Goal: Task Accomplishment & Management: Use online tool/utility

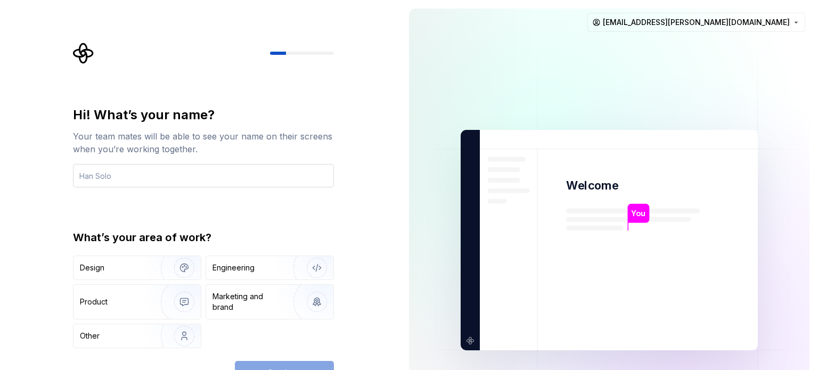
click at [118, 182] on input "text" at bounding box center [203, 175] width 261 height 23
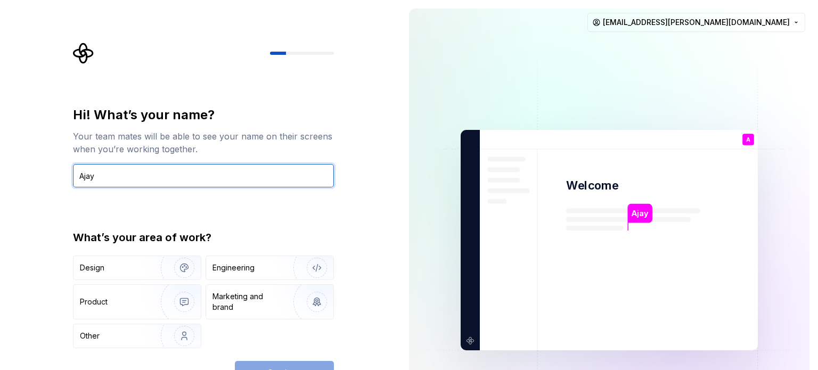
type input "Ajay"
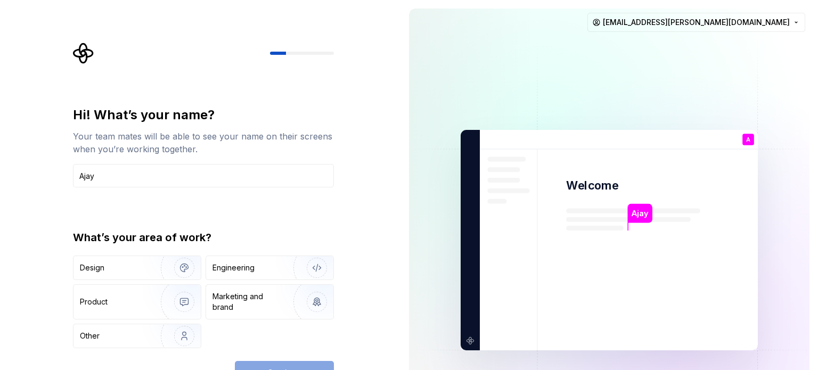
drag, startPoint x: 361, startPoint y: 328, endPoint x: 407, endPoint y: 301, distance: 53.7
click at [363, 300] on div "Hi! What’s your name? Your team mates will be able to see your name on their sc…" at bounding box center [200, 240] width 401 height 480
click at [431, 357] on img at bounding box center [609, 240] width 431 height 503
click at [431, 358] on img at bounding box center [609, 240] width 431 height 503
click at [429, 239] on img at bounding box center [609, 240] width 431 height 503
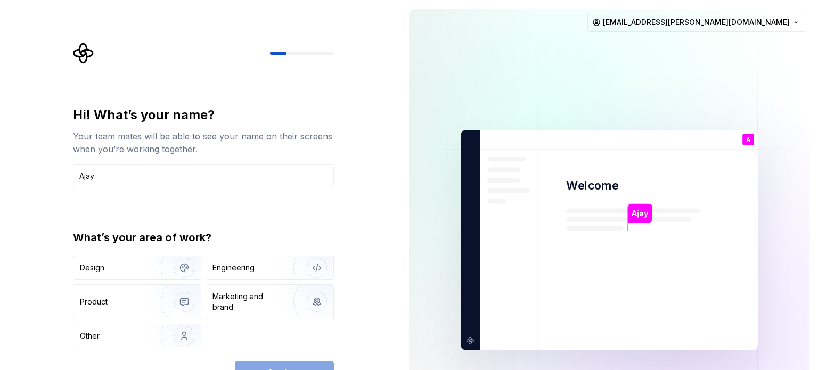
click at [276, 363] on div "Continue" at bounding box center [284, 372] width 99 height 23
click at [279, 359] on div "Hi! What’s your name? Your team mates will be able to see your name on their sc…" at bounding box center [203, 246] width 261 height 278
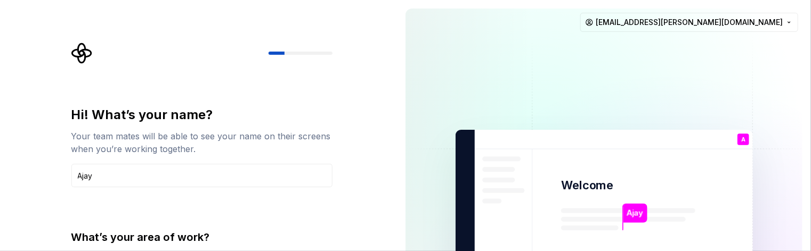
click at [439, 249] on img at bounding box center [603, 240] width 431 height 503
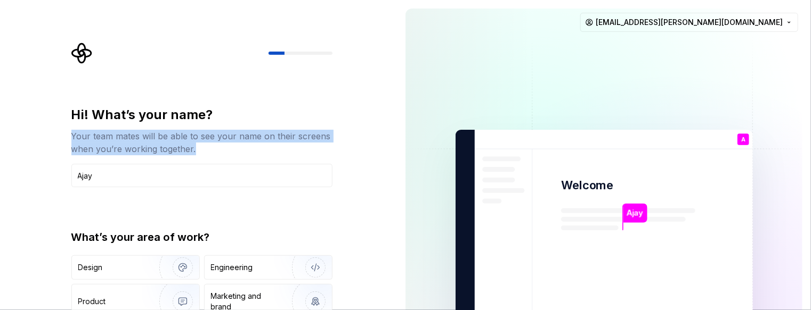
drag, startPoint x: 264, startPoint y: 193, endPoint x: 262, endPoint y: 84, distance: 109.2
click at [262, 84] on div "Hi! What’s your name? Your team mates will be able to see your name on their sc…" at bounding box center [205, 214] width 280 height 342
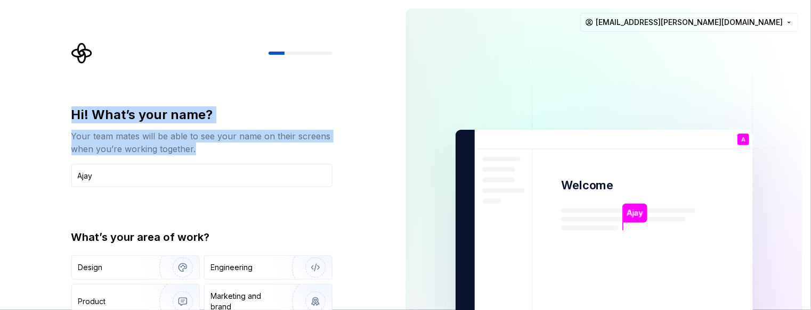
click at [338, 192] on div "Hi! What’s your name? Your team mates will be able to see your name on their sc…" at bounding box center [205, 214] width 280 height 342
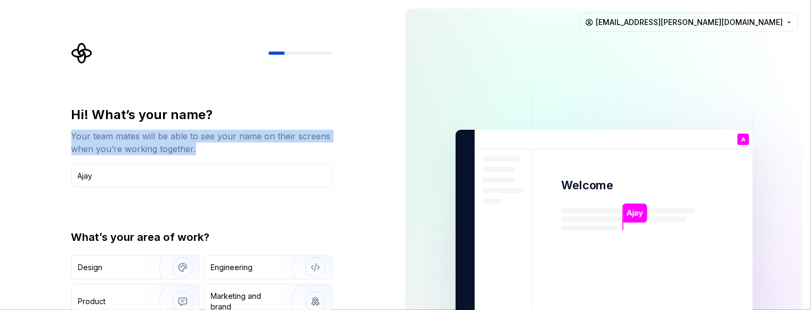
drag, startPoint x: 300, startPoint y: 167, endPoint x: 297, endPoint y: 193, distance: 25.8
click at [297, 193] on div "Hi! What’s your name? Your team mates will be able to see your name on their sc…" at bounding box center [205, 214] width 280 height 342
click at [352, 162] on div "Hi! What’s your name? Your team mates will be able to see your name on their sc…" at bounding box center [198, 240] width 397 height 480
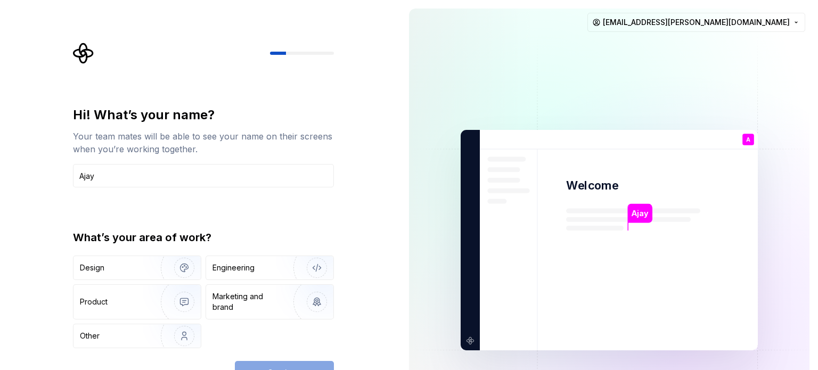
click at [267, 363] on div "Continue" at bounding box center [284, 372] width 99 height 23
click at [152, 342] on img "button" at bounding box center [177, 335] width 68 height 71
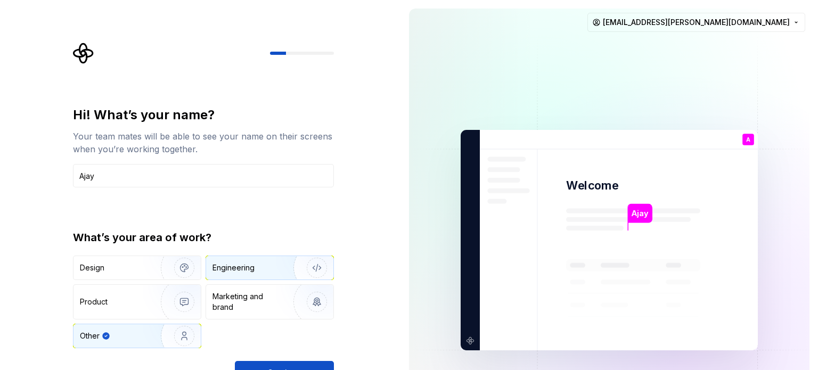
click at [276, 274] on img "button" at bounding box center [310, 267] width 68 height 71
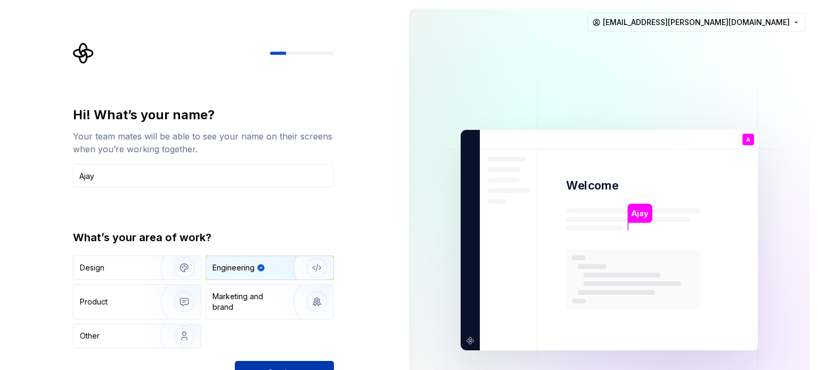
click at [295, 362] on button "Continue" at bounding box center [284, 372] width 99 height 23
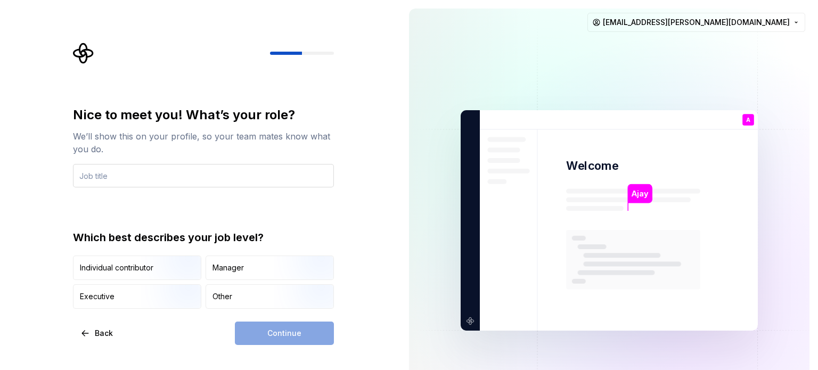
click at [144, 175] on input "text" at bounding box center [203, 175] width 261 height 23
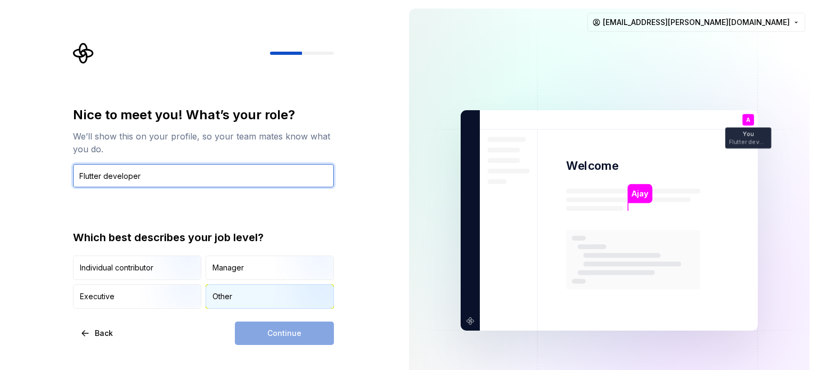
type input "Flutter developer"
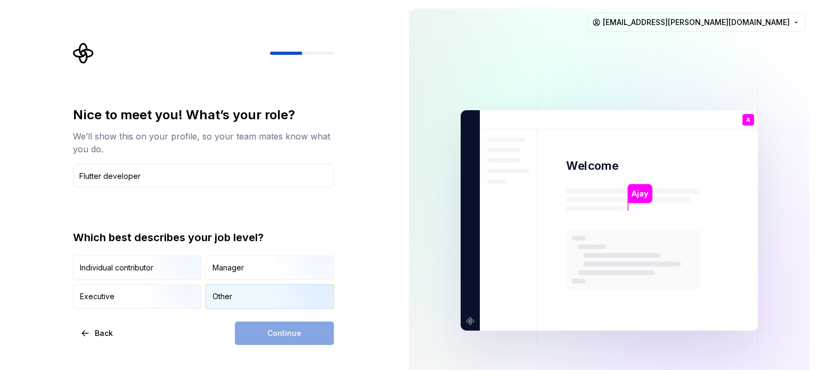
click at [236, 293] on div "Other" at bounding box center [269, 296] width 127 height 23
click at [278, 333] on span "Continue" at bounding box center [284, 333] width 34 height 11
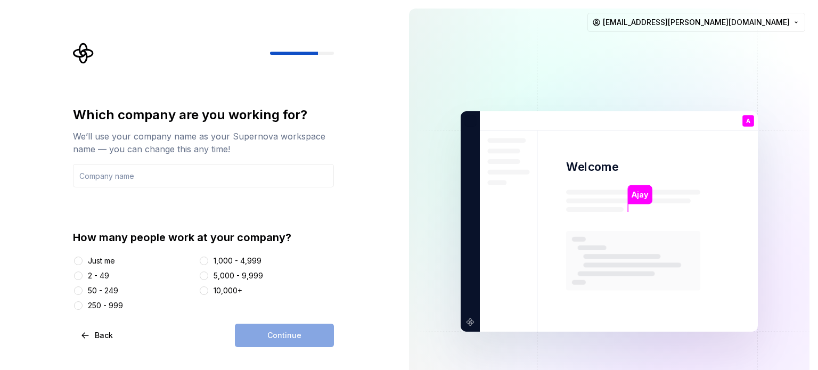
click at [96, 259] on div "Just me" at bounding box center [101, 261] width 27 height 11
click at [83, 259] on button "Just me" at bounding box center [78, 261] width 9 height 9
click at [302, 333] on div "Continue" at bounding box center [284, 335] width 99 height 23
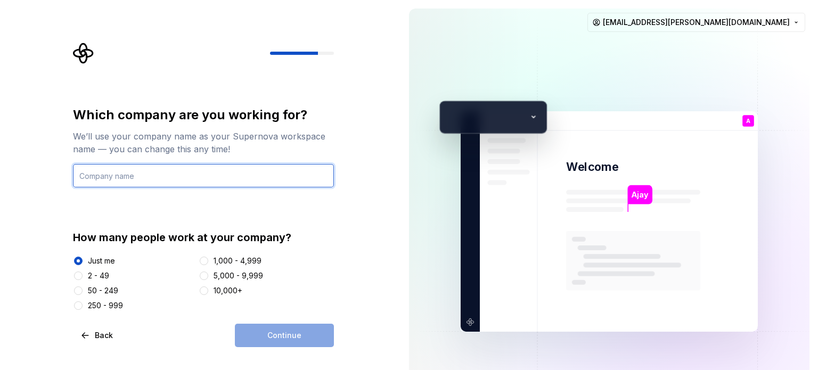
click at [140, 175] on input "text" at bounding box center [203, 175] width 261 height 23
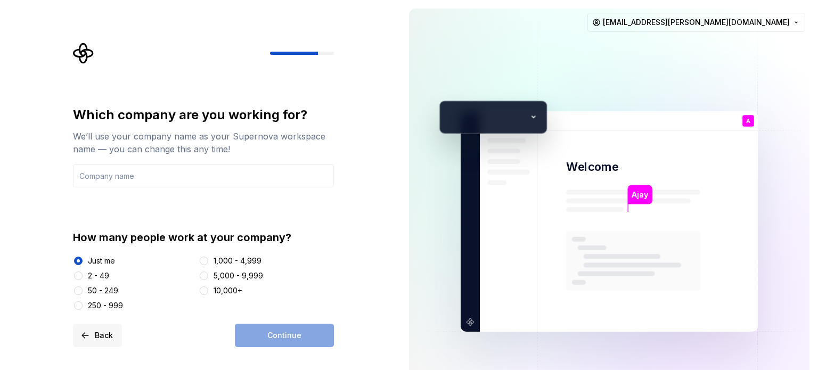
click at [95, 338] on span "Back" at bounding box center [104, 335] width 18 height 11
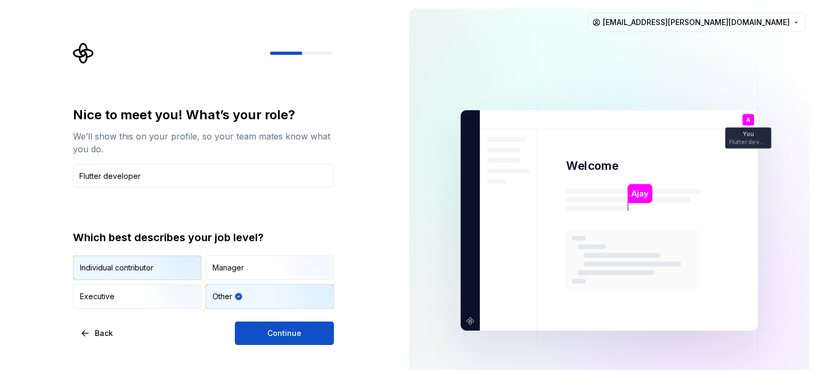
click at [126, 275] on div "Individual contributor" at bounding box center [136, 267] width 127 height 23
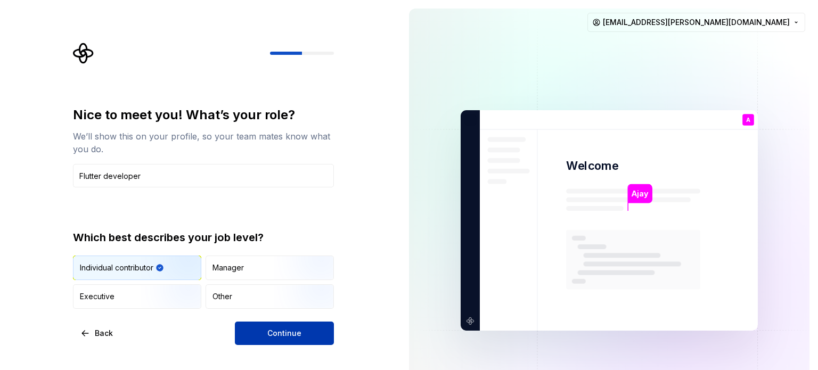
click at [299, 333] on span "Continue" at bounding box center [284, 333] width 34 height 11
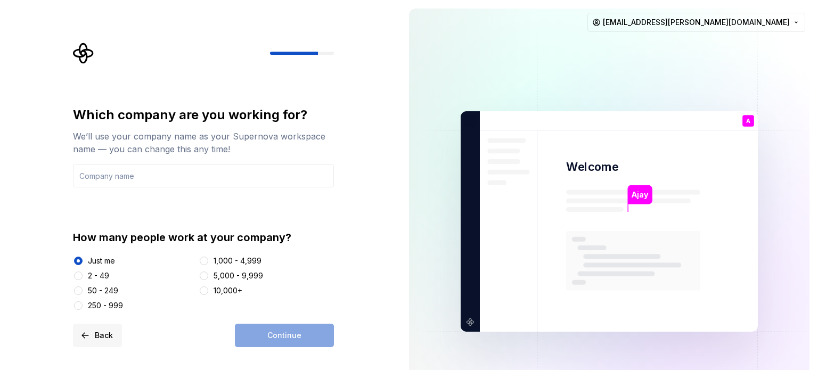
click at [103, 336] on span "Back" at bounding box center [104, 335] width 18 height 11
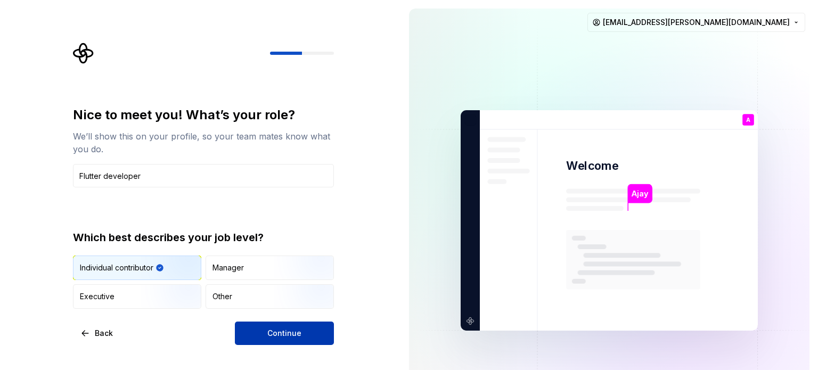
click at [322, 328] on button "Continue" at bounding box center [284, 333] width 99 height 23
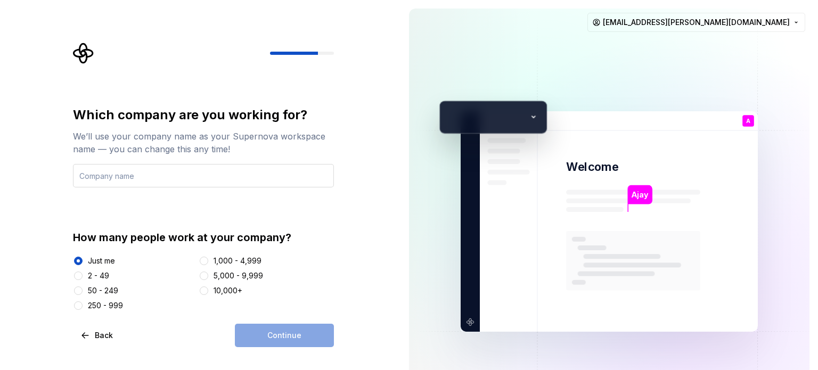
click at [179, 178] on input "text" at bounding box center [203, 175] width 261 height 23
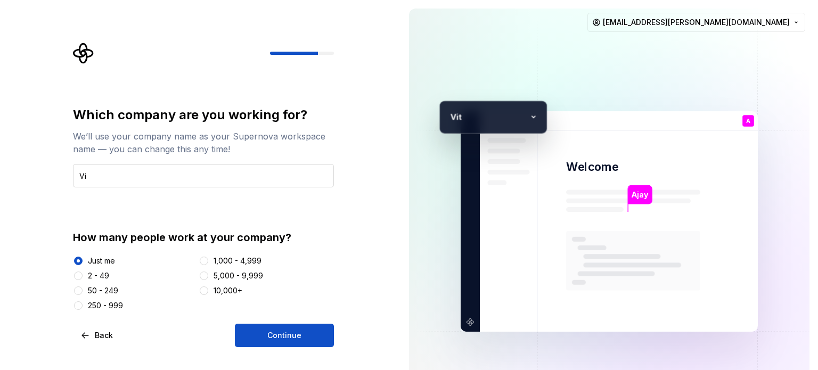
type input "V"
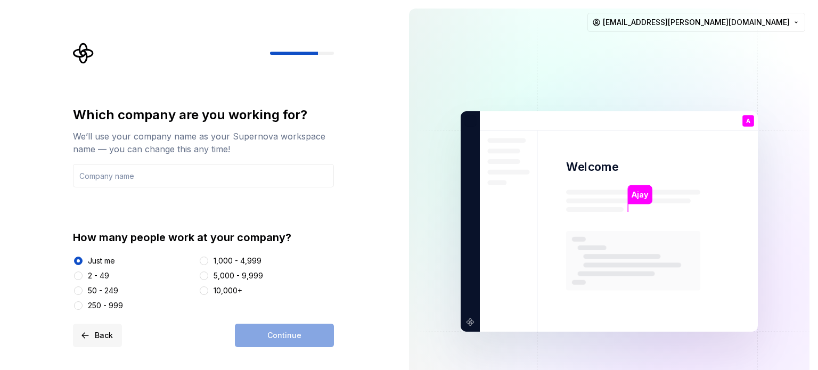
click at [99, 331] on span "Back" at bounding box center [104, 335] width 18 height 11
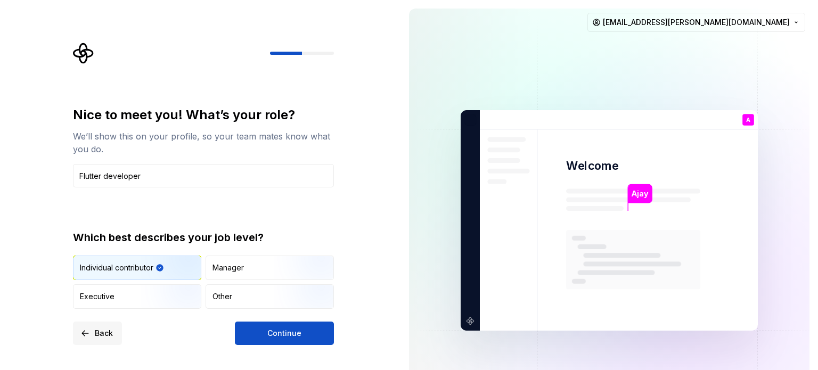
click at [104, 325] on button "Back" at bounding box center [97, 333] width 49 height 23
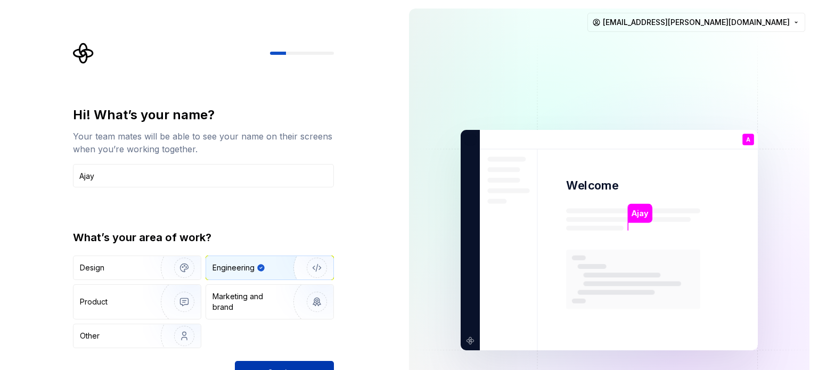
click at [281, 361] on button "Continue" at bounding box center [284, 372] width 99 height 23
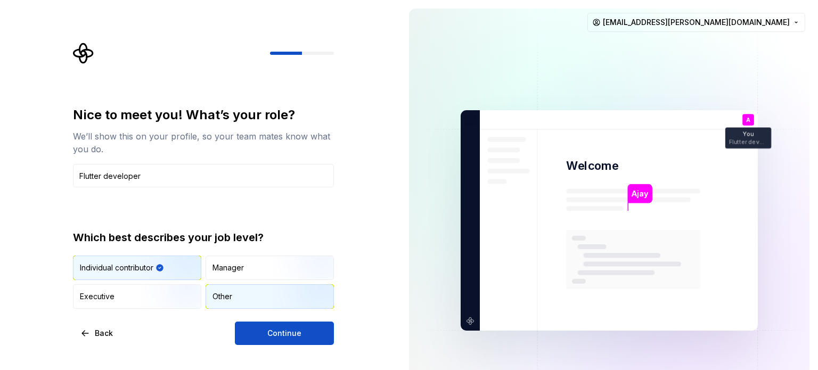
click at [240, 293] on div "Other" at bounding box center [269, 296] width 127 height 23
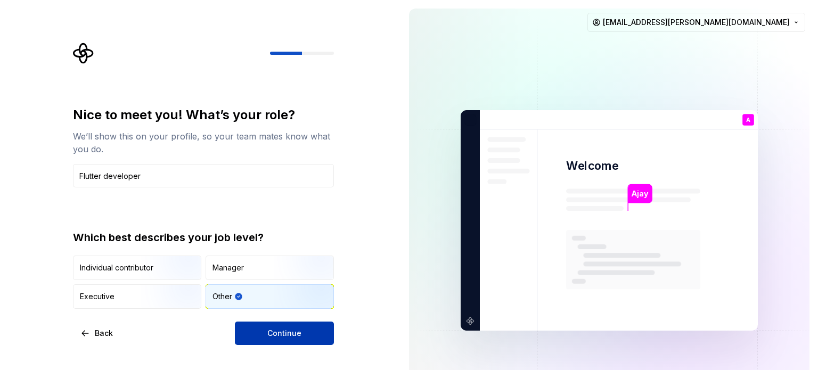
click at [277, 338] on span "Continue" at bounding box center [284, 333] width 34 height 11
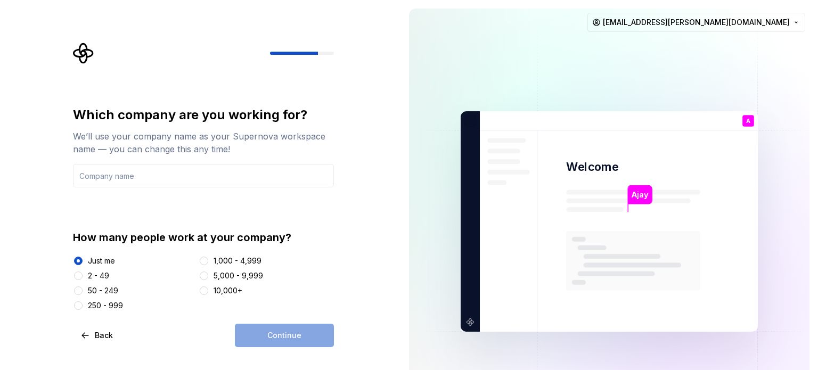
click at [285, 336] on div "Continue" at bounding box center [284, 335] width 99 height 23
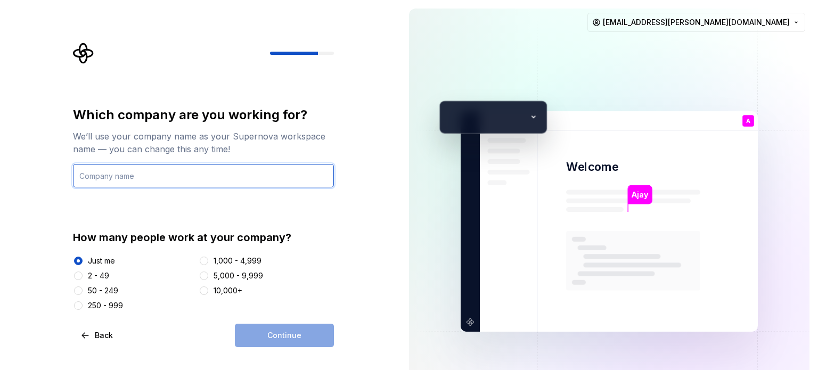
click at [169, 168] on input "text" at bounding box center [203, 175] width 261 height 23
type input "-"
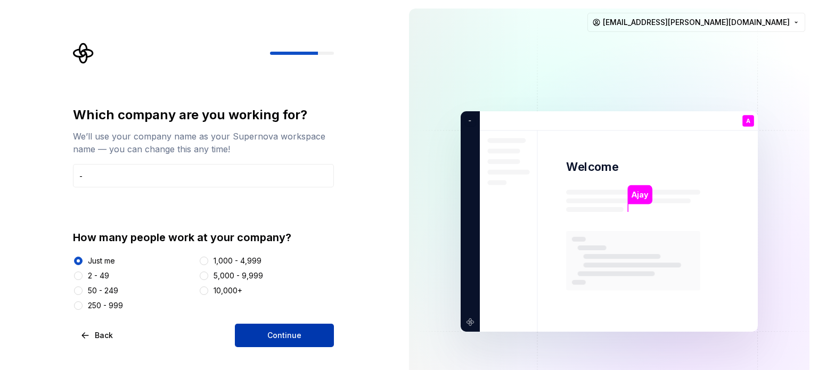
click at [300, 335] on button "Continue" at bounding box center [284, 335] width 99 height 23
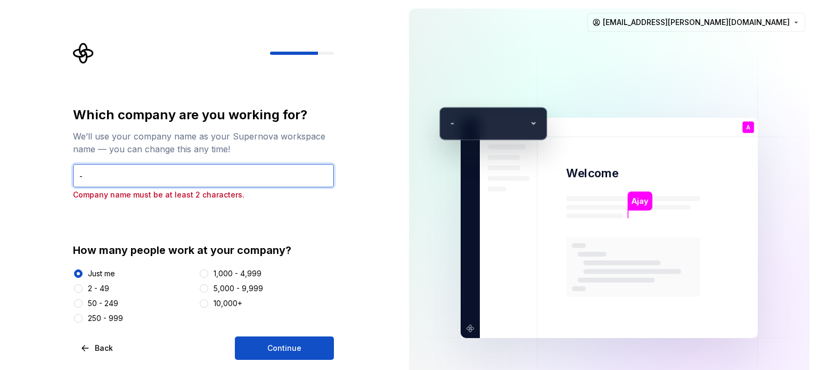
click at [138, 168] on input "-" at bounding box center [203, 175] width 261 height 23
type input "IT"
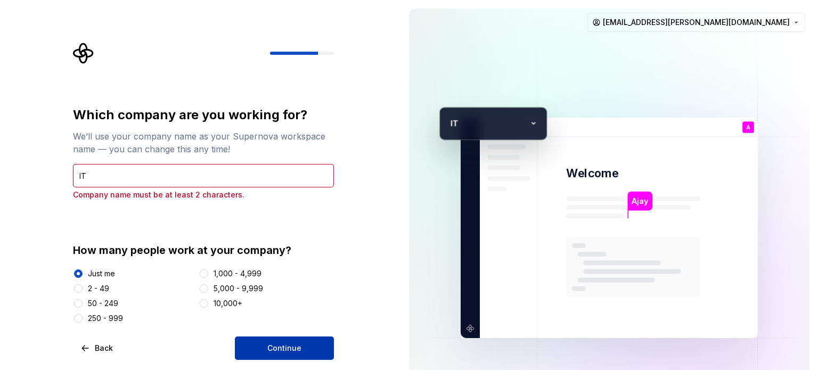
click at [294, 346] on span "Continue" at bounding box center [284, 348] width 34 height 11
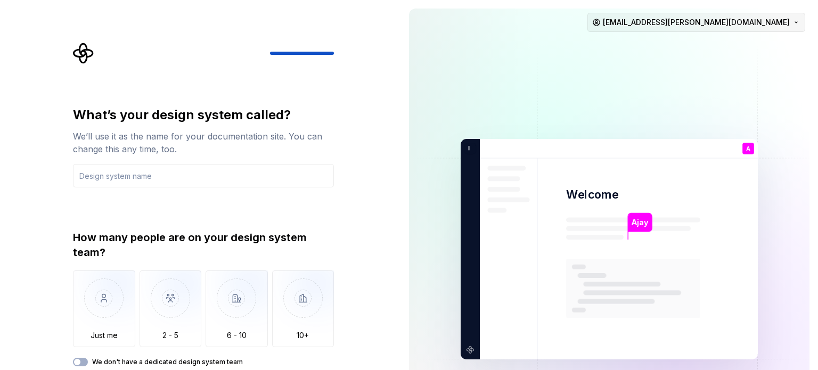
click at [712, 25] on html "What’s your design system called? We’ll use it as the name for your documentati…" at bounding box center [409, 185] width 818 height 370
click at [594, 45] on html "What’s your design system called? We’ll use it as the name for your documentati…" at bounding box center [409, 185] width 818 height 370
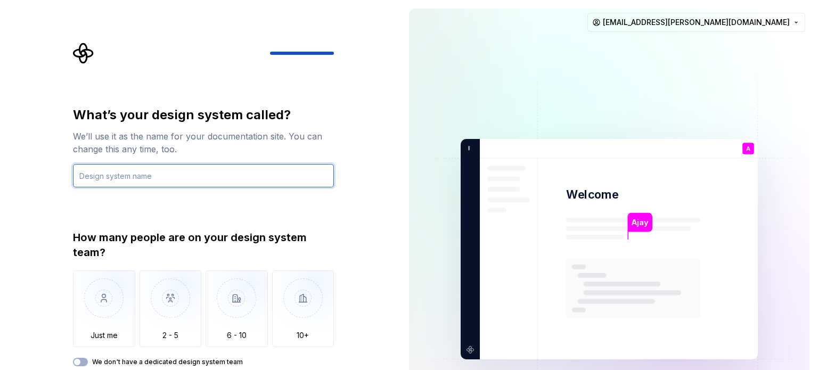
click at [226, 184] on input "text" at bounding box center [203, 175] width 261 height 23
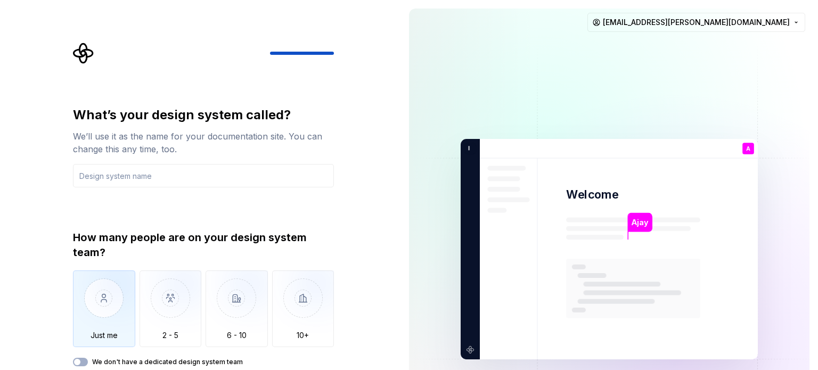
click at [108, 299] on img "button" at bounding box center [104, 306] width 62 height 71
click at [116, 323] on img "button" at bounding box center [104, 306] width 62 height 71
click at [79, 365] on icon "button" at bounding box center [77, 362] width 9 height 6
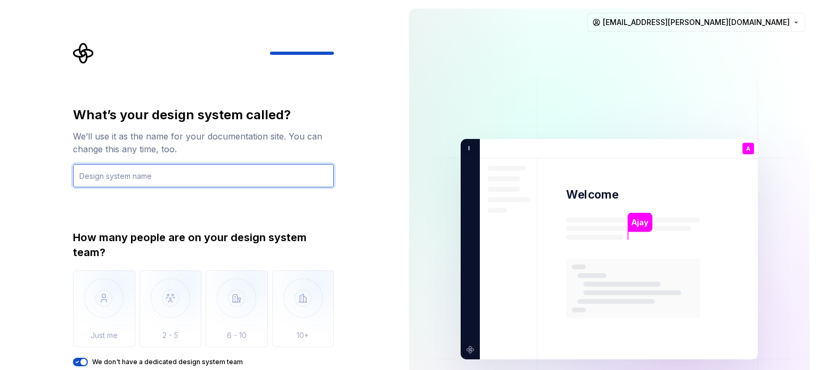
click at [151, 181] on input "text" at bounding box center [203, 175] width 261 height 23
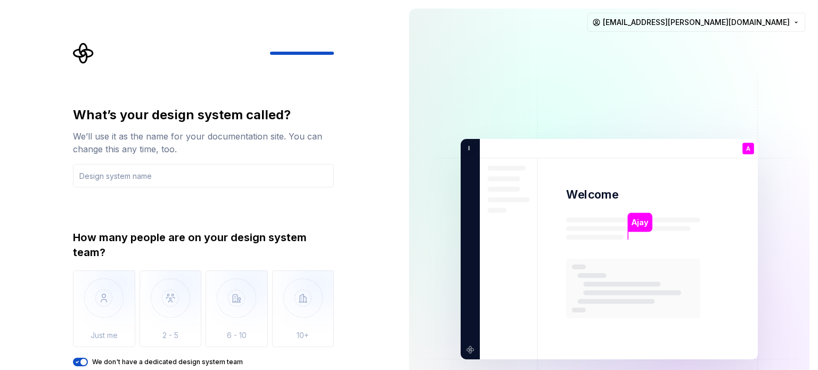
click at [83, 362] on span "button" at bounding box center [83, 362] width 6 height 6
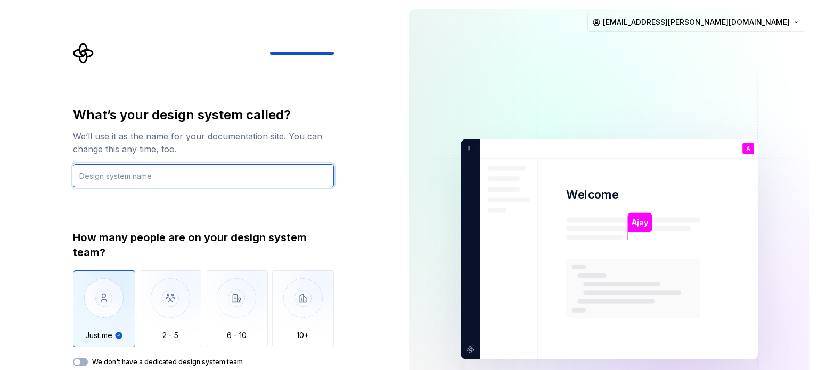
click at [136, 165] on input "text" at bounding box center [203, 175] width 261 height 23
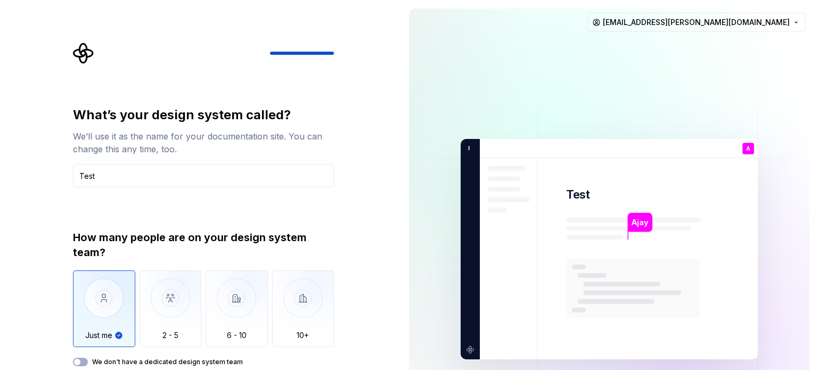
click at [71, 175] on div "What’s your design system called? We’ll use it as the name for your documentati…" at bounding box center [207, 223] width 280 height 360
click at [80, 173] on input "Test" at bounding box center [203, 175] width 261 height 23
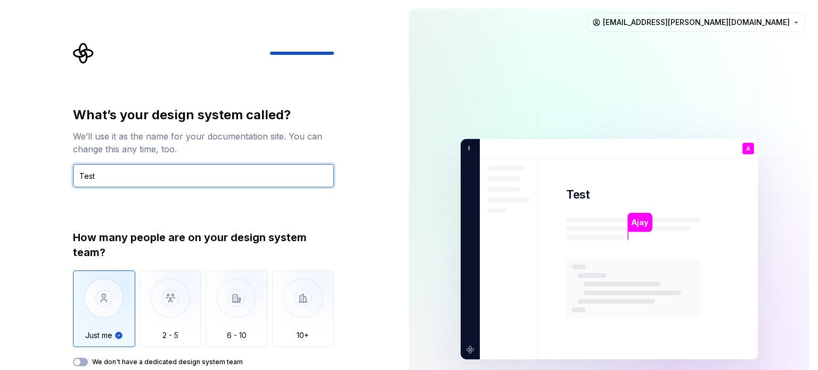
click at [80, 173] on input "Test" at bounding box center [203, 175] width 261 height 23
type input "Flutter"
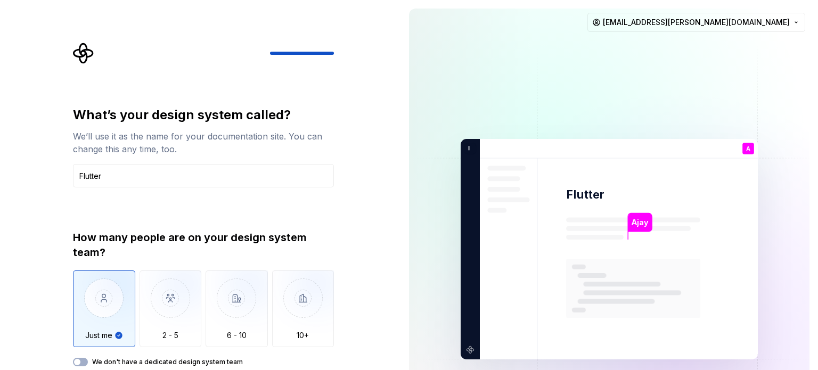
click at [780, 90] on img at bounding box center [609, 249] width 431 height 503
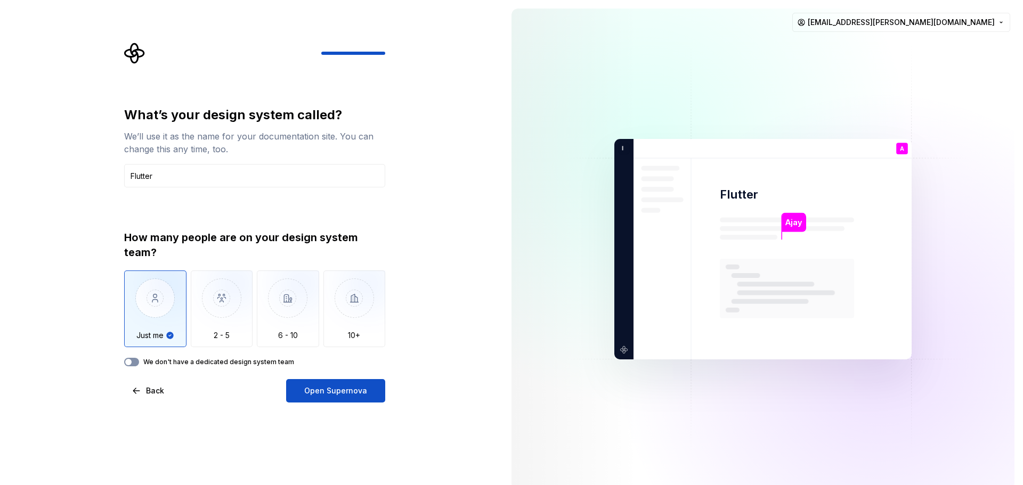
click at [129, 364] on span "button" at bounding box center [128, 362] width 6 height 6
click at [129, 364] on icon "button" at bounding box center [128, 362] width 9 height 6
click at [133, 364] on button "We don't have a dedicated design system team" at bounding box center [131, 362] width 15 height 9
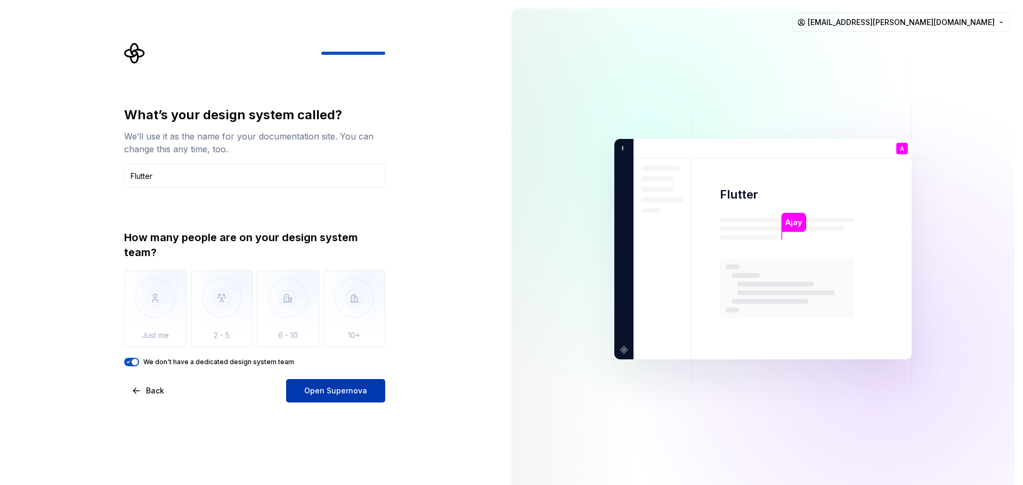
click at [347, 370] on button "Open Supernova" at bounding box center [335, 390] width 99 height 23
click at [340, 370] on div "Open Supernova" at bounding box center [335, 390] width 99 height 23
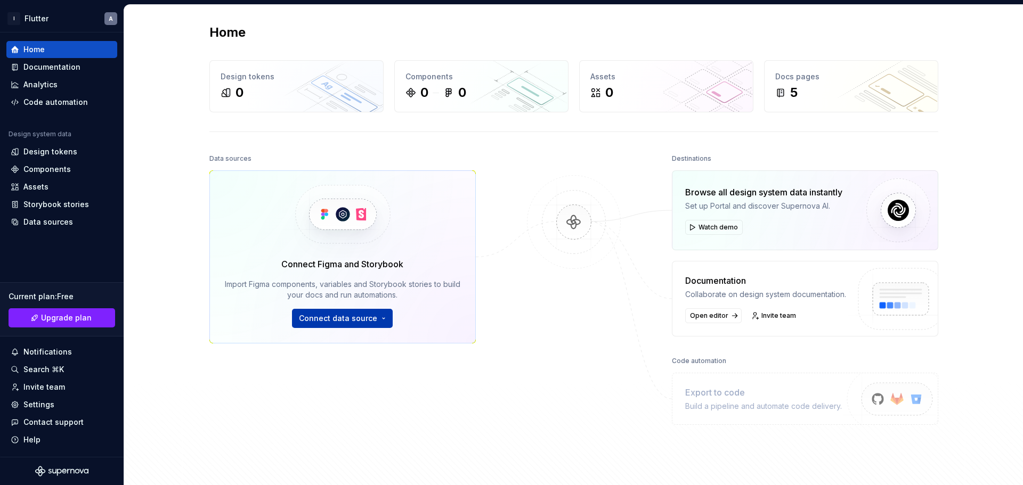
click at [355, 324] on button "Connect data source" at bounding box center [342, 318] width 101 height 19
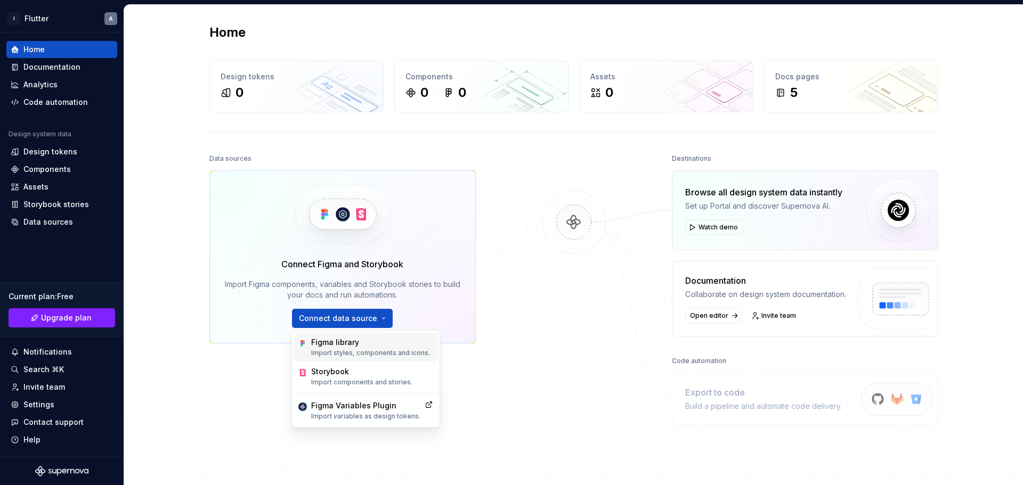
click at [356, 345] on div "Figma library" at bounding box center [370, 342] width 119 height 11
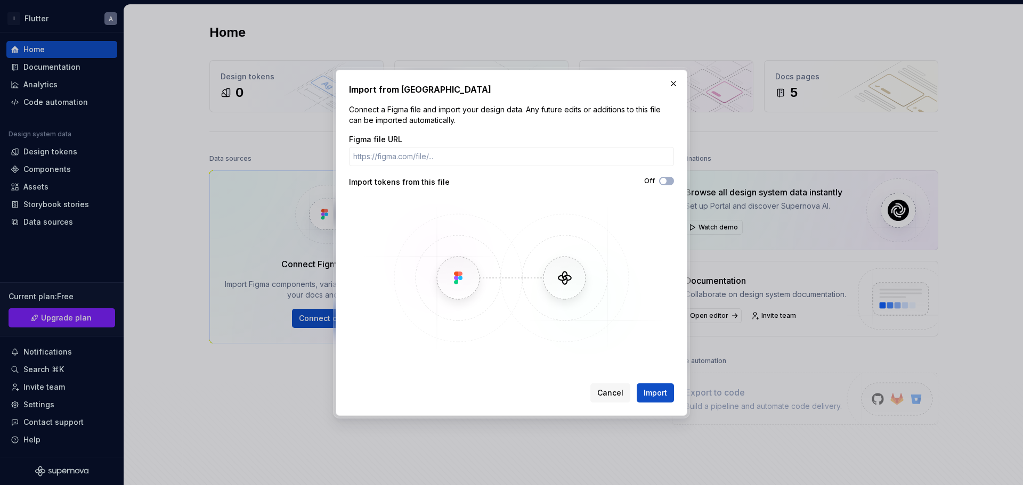
click at [482, 169] on div "Figma file URL Import tokens from this file Off" at bounding box center [511, 246] width 325 height 224
click at [481, 159] on input "Figma file URL" at bounding box center [511, 156] width 325 height 19
paste input "[URL][DOMAIN_NAME]"
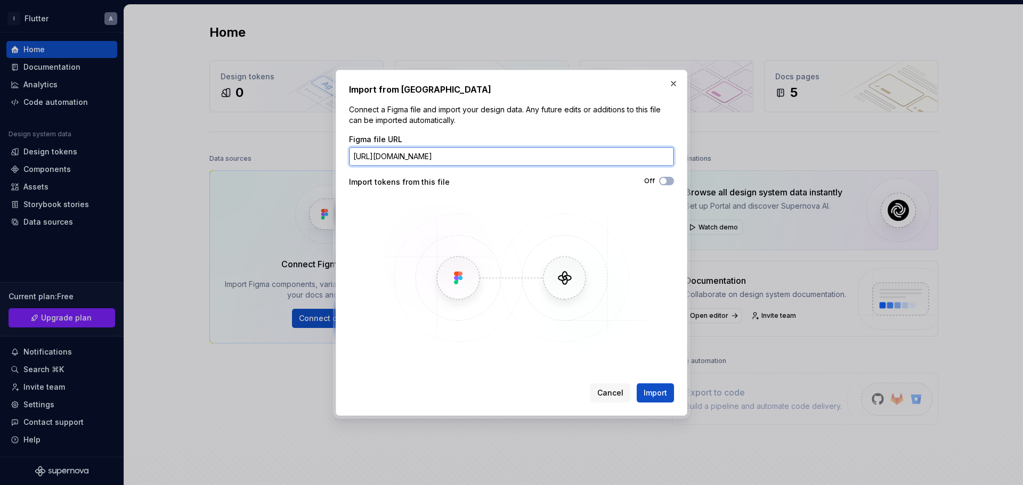
scroll to position [0, 122]
type input "[URL][DOMAIN_NAME]"
click at [636, 370] on button "Import" at bounding box center [654, 392] width 37 height 19
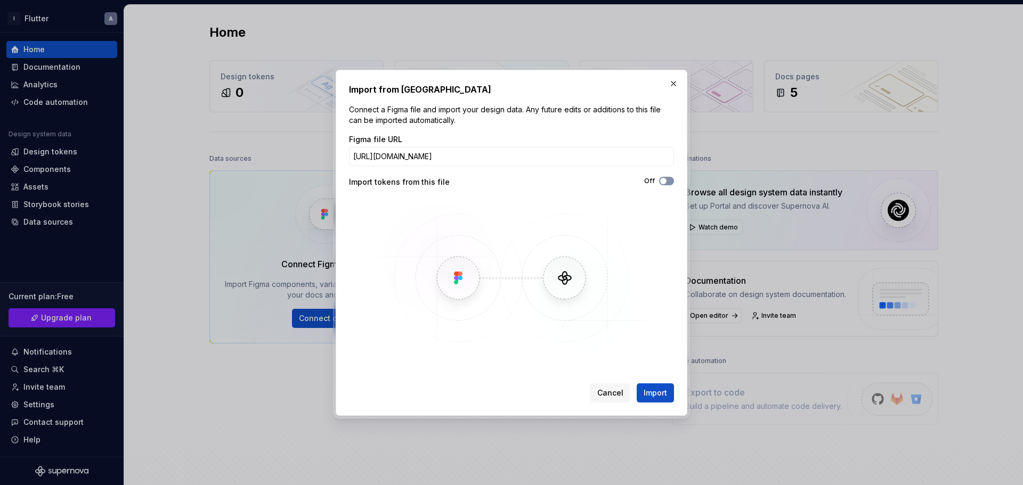
click at [667, 179] on icon "button" at bounding box center [663, 181] width 9 height 6
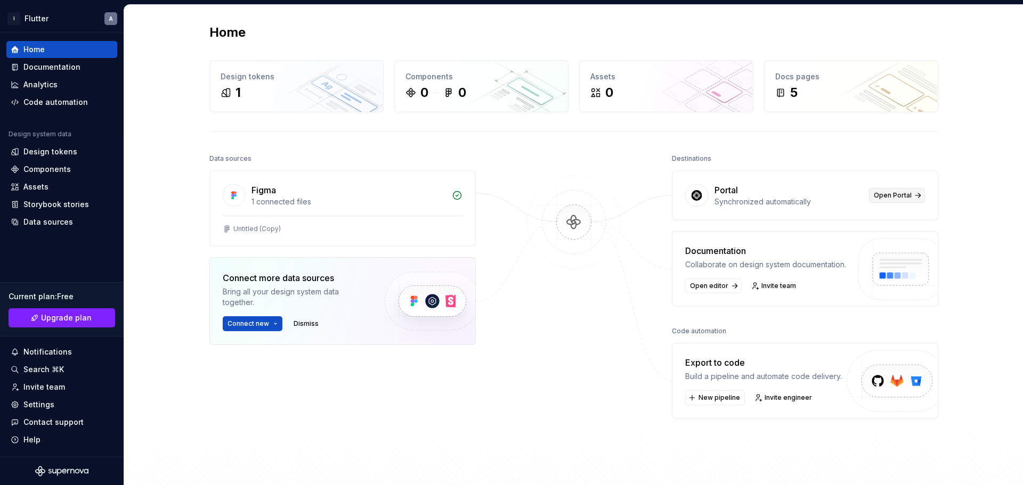
click at [818, 192] on span "Open Portal" at bounding box center [892, 195] width 38 height 9
click at [280, 214] on div "Figma 1 connected files" at bounding box center [342, 193] width 265 height 45
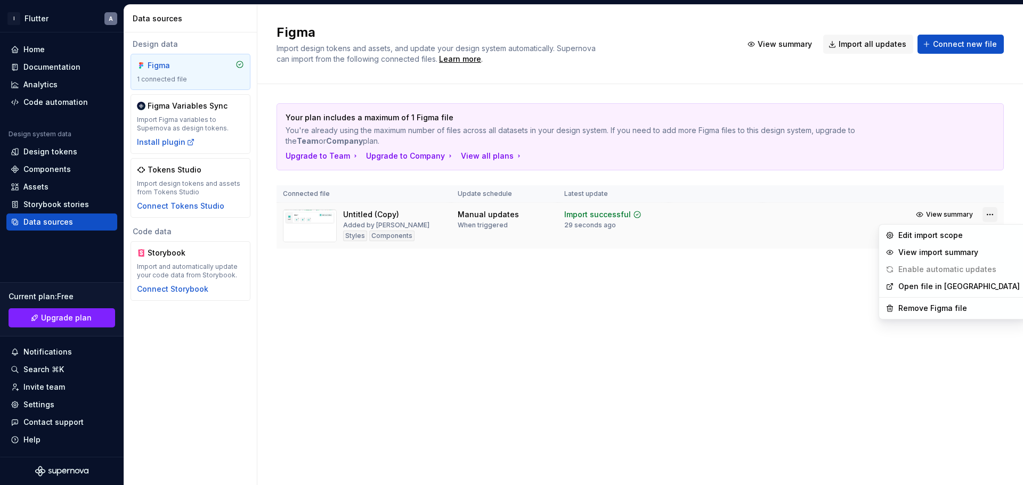
click at [818, 215] on html "I Flutter A Home Documentation Analytics Code automation Design system data Des…" at bounding box center [511, 242] width 1023 height 485
click at [623, 338] on html "I Flutter A Home Documentation Analytics Code automation Design system data Des…" at bounding box center [511, 242] width 1023 height 485
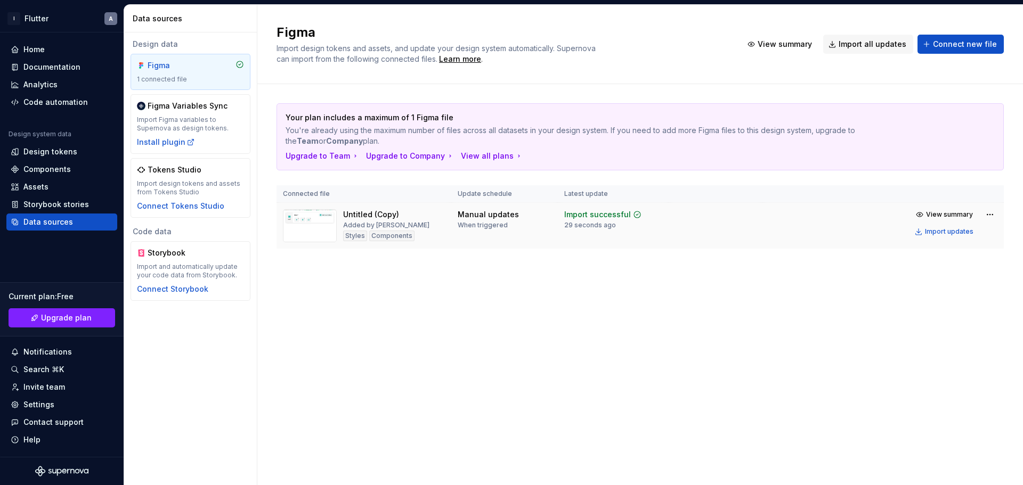
click at [533, 219] on div "Manual updates When triggered" at bounding box center [504, 219] width 94 height 20
click at [781, 44] on span "View summary" at bounding box center [784, 44] width 54 height 11
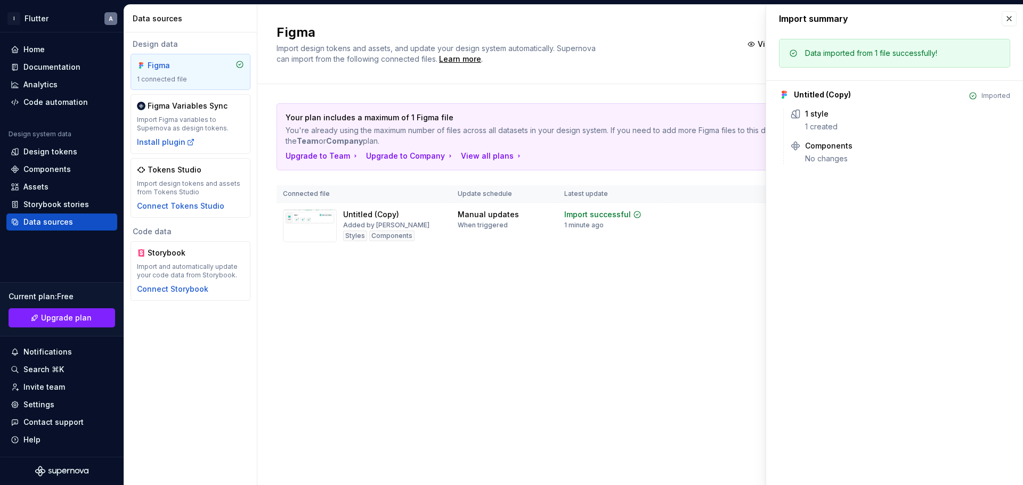
click at [710, 263] on div "Your plan includes a maximum of 1 Figma file You're already using the maximum n…" at bounding box center [639, 186] width 727 height 205
click at [818, 18] on button "button" at bounding box center [1008, 18] width 15 height 15
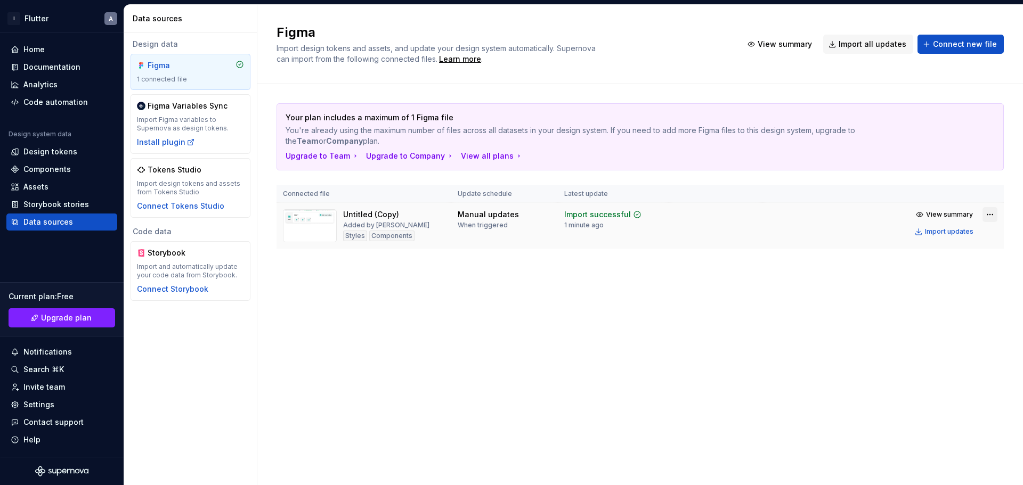
click at [818, 211] on html "I Flutter A Home Documentation Analytics Code automation Design system data Des…" at bounding box center [511, 242] width 1023 height 485
click at [653, 235] on html "I Flutter A Home Documentation Analytics Code automation Design system data Des…" at bounding box center [511, 242] width 1023 height 485
click at [818, 234] on div "Import updates" at bounding box center [949, 231] width 48 height 9
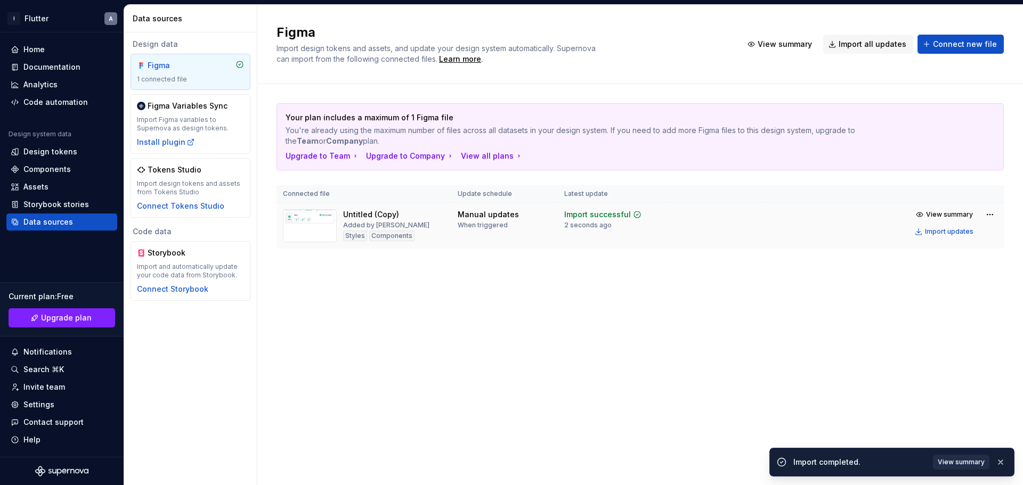
click at [818, 370] on span "View summary" at bounding box center [960, 462] width 47 height 9
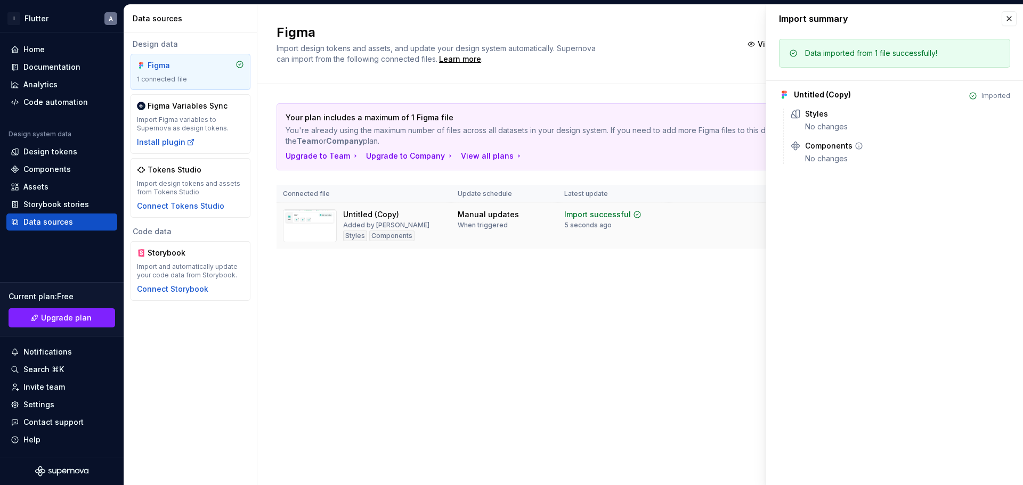
click at [818, 161] on div "No changes" at bounding box center [907, 158] width 205 height 11
click at [818, 144] on div "Components" at bounding box center [828, 146] width 47 height 11
click at [818, 144] on icon at bounding box center [858, 146] width 9 height 9
click at [818, 145] on icon at bounding box center [858, 146] width 9 height 9
click at [818, 146] on div "Components" at bounding box center [828, 146] width 47 height 11
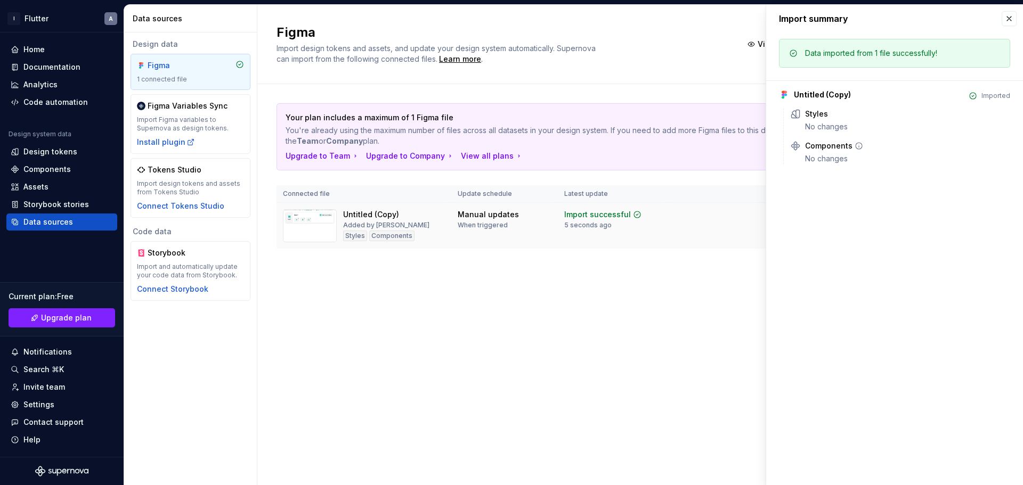
click at [807, 148] on div "Components" at bounding box center [828, 146] width 47 height 11
click at [795, 145] on icon at bounding box center [795, 146] width 8 height 8
click at [818, 147] on div "Components" at bounding box center [828, 146] width 47 height 11
click at [816, 117] on div "Styles" at bounding box center [816, 114] width 23 height 11
click at [807, 117] on div "Styles" at bounding box center [816, 114] width 23 height 11
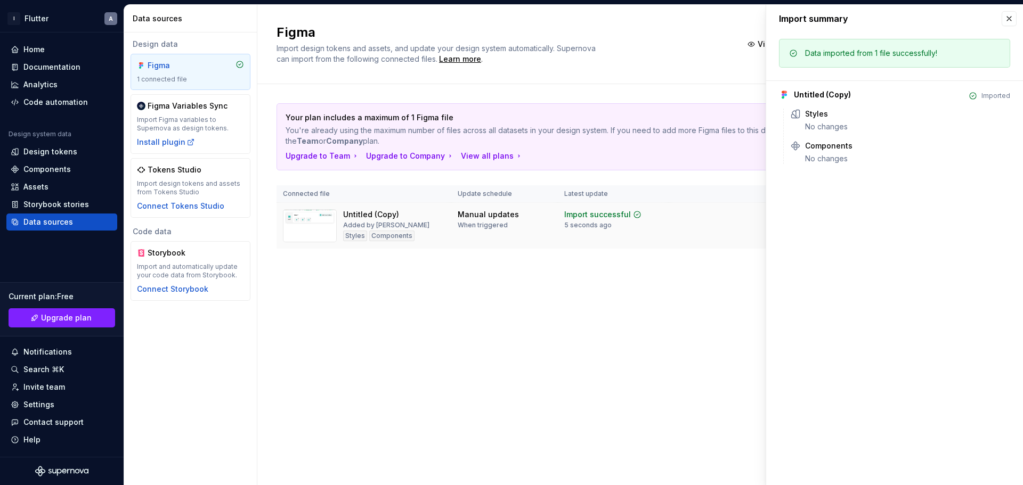
click at [538, 266] on div "Your plan includes a maximum of 1 Figma file You're already using the maximum n…" at bounding box center [639, 186] width 727 height 205
click at [818, 18] on button "button" at bounding box center [1008, 18] width 15 height 15
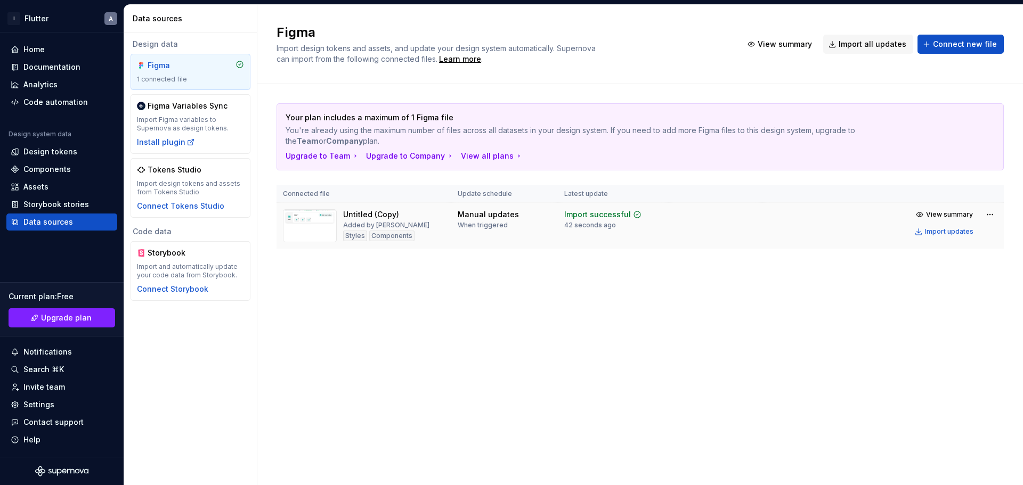
click at [181, 86] on div "Figma 1 connected file" at bounding box center [190, 72] width 120 height 36
click at [818, 214] on html "I Flutter A Home Documentation Analytics Code automation Design system data Des…" at bounding box center [511, 242] width 1023 height 485
click at [782, 227] on html "I Flutter A Home Documentation Analytics Code automation Design system data Des…" at bounding box center [511, 242] width 1023 height 485
click at [599, 219] on div "Import successful" at bounding box center [597, 214] width 67 height 11
click at [633, 217] on icon at bounding box center [637, 214] width 9 height 9
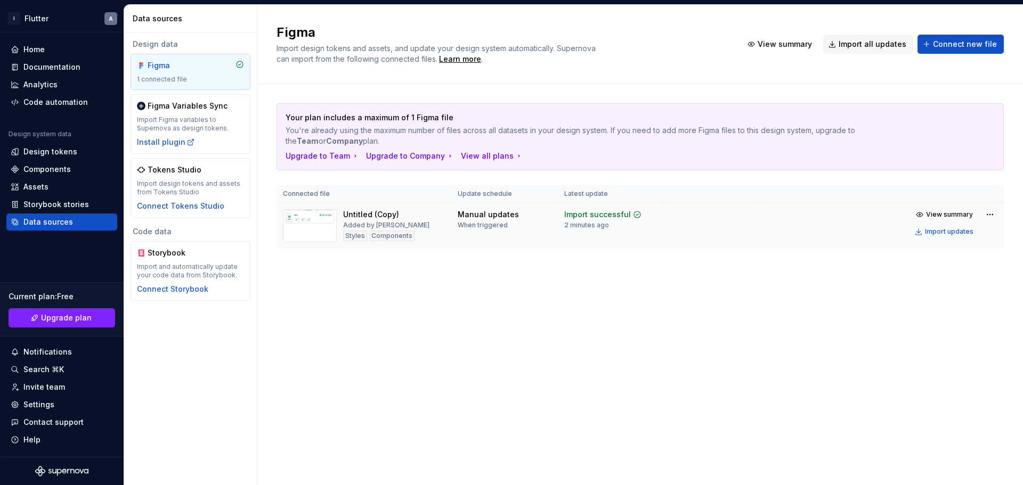
click at [559, 228] on td "Import successful 2 minutes ago" at bounding box center [613, 226] width 111 height 46
click at [481, 222] on div "When triggered" at bounding box center [482, 225] width 50 height 9
click at [386, 238] on div "Components" at bounding box center [391, 236] width 45 height 11
click at [400, 238] on div "Components" at bounding box center [391, 236] width 45 height 11
drag, startPoint x: 363, startPoint y: 238, endPoint x: 369, endPoint y: 234, distance: 7.7
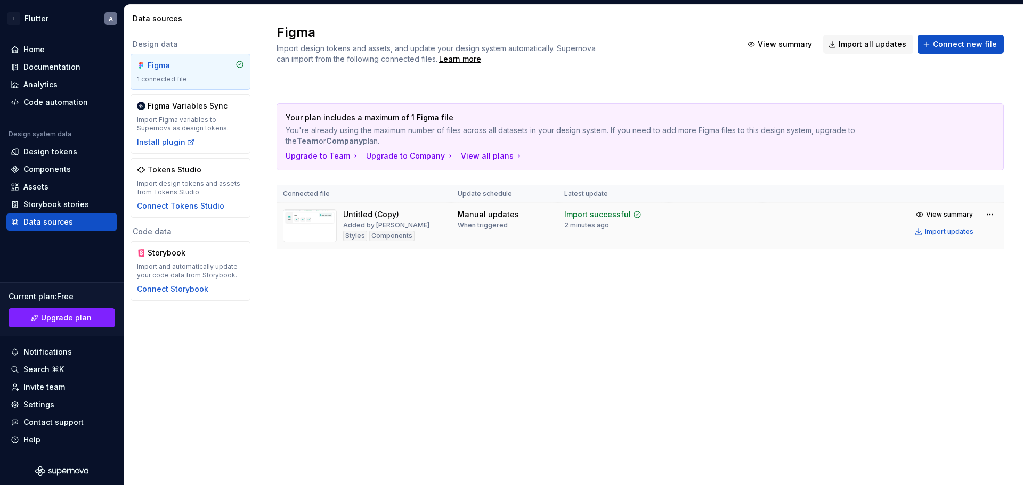
click at [362, 238] on div "Styles" at bounding box center [355, 236] width 24 height 11
click at [374, 230] on div "Untitled (Copy) Added by [PERSON_NAME] Components" at bounding box center [386, 225] width 86 height 33
click at [387, 223] on div "Added by [PERSON_NAME]" at bounding box center [386, 225] width 86 height 9
click at [818, 216] on html "I Flutter A Home Documentation Analytics Code automation Design system data Des…" at bounding box center [511, 242] width 1023 height 485
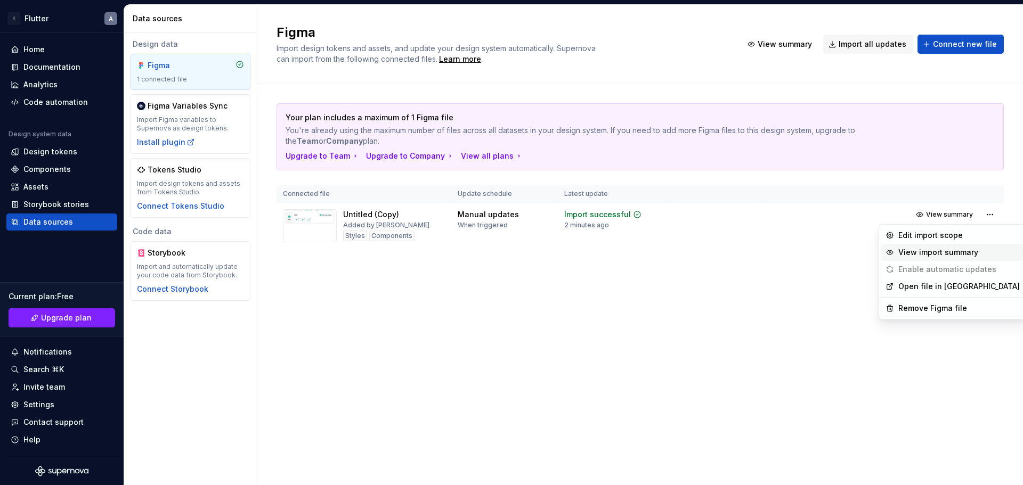
click at [818, 254] on div "View import summary" at bounding box center [958, 252] width 121 height 11
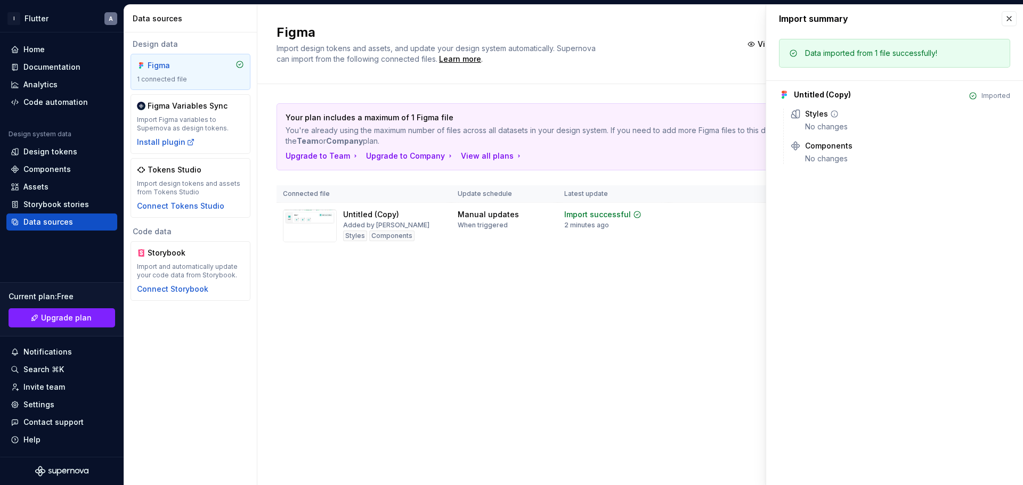
click at [815, 126] on div "No changes" at bounding box center [907, 126] width 205 height 11
click at [818, 114] on icon at bounding box center [834, 114] width 9 height 9
click at [818, 148] on icon at bounding box center [858, 146] width 9 height 9
click at [818, 97] on div "Untitled (Copy) Imported" at bounding box center [894, 94] width 231 height 11
click at [805, 116] on div "Styles" at bounding box center [816, 114] width 23 height 11
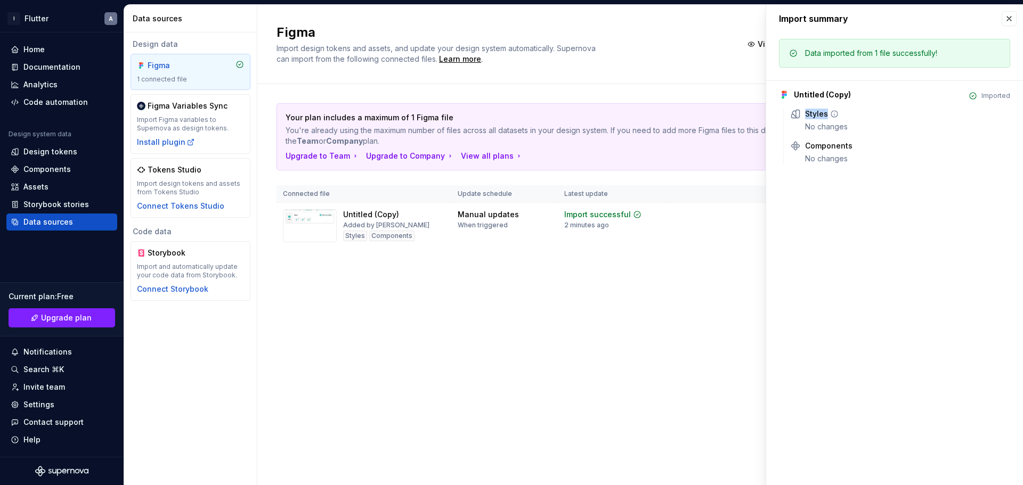
click at [805, 116] on div "Styles" at bounding box center [816, 114] width 23 height 11
click at [814, 151] on div "Components No changes" at bounding box center [907, 152] width 205 height 23
click at [818, 19] on button "button" at bounding box center [1008, 18] width 15 height 15
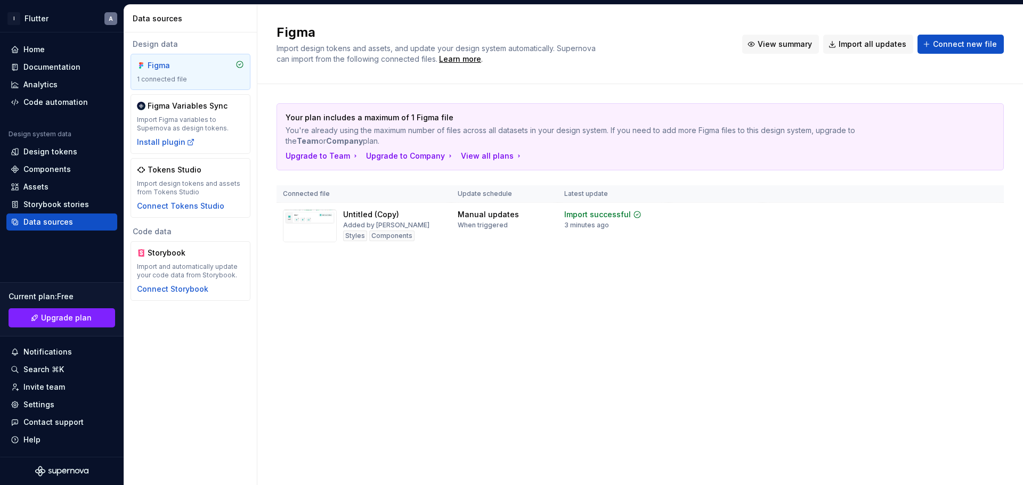
click at [784, 50] on button "View summary" at bounding box center [780, 44] width 77 height 19
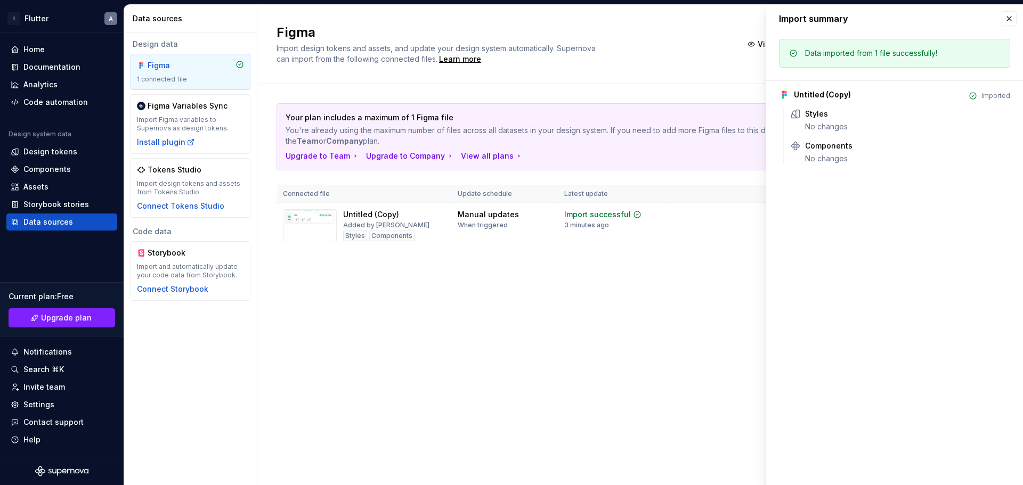
click at [752, 55] on div "Figma Import design tokens and assets, and update your design system automatica…" at bounding box center [639, 44] width 727 height 40
click at [818, 18] on button "button" at bounding box center [1008, 18] width 15 height 15
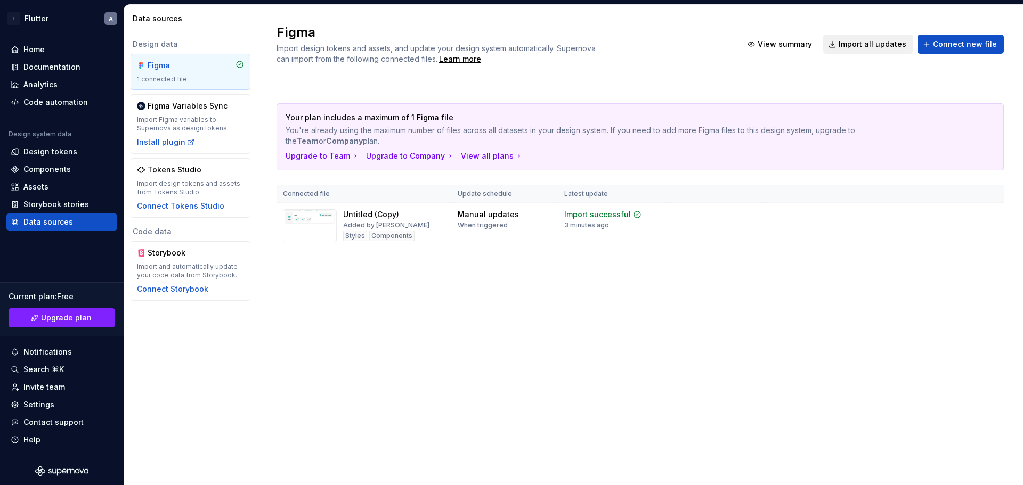
click at [818, 47] on span "Import all updates" at bounding box center [872, 44] width 68 height 11
click at [84, 103] on div "Code automation" at bounding box center [55, 102] width 64 height 11
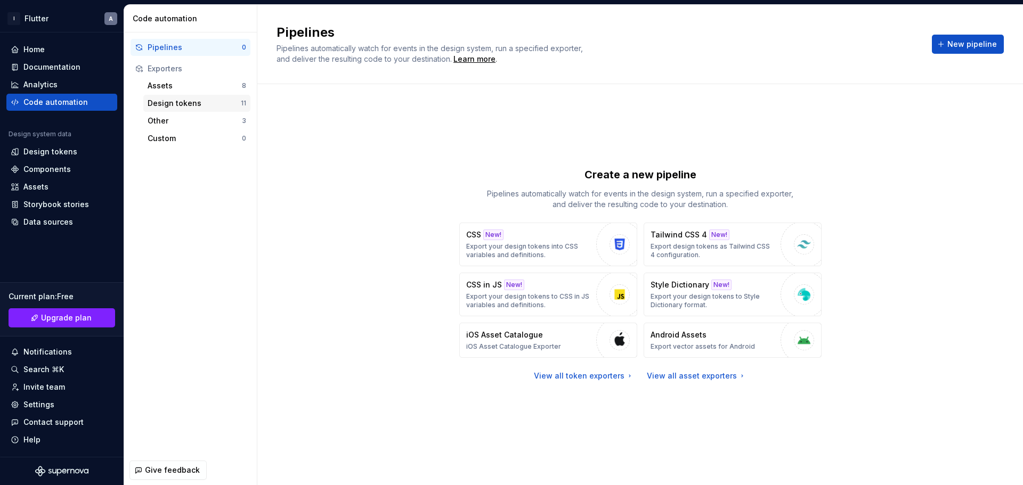
click at [206, 98] on div "Design tokens" at bounding box center [194, 103] width 93 height 11
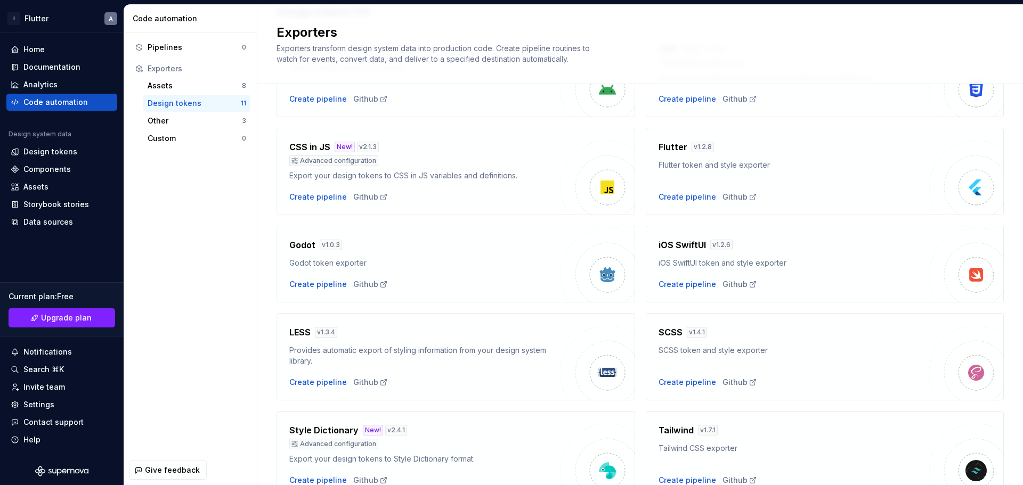
scroll to position [107, 0]
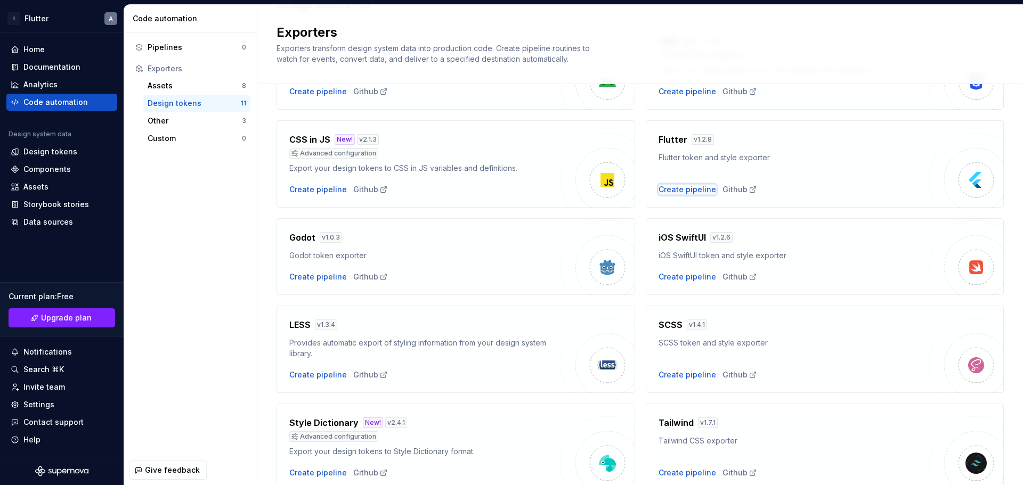
click at [681, 190] on div "Create pipeline" at bounding box center [687, 189] width 58 height 11
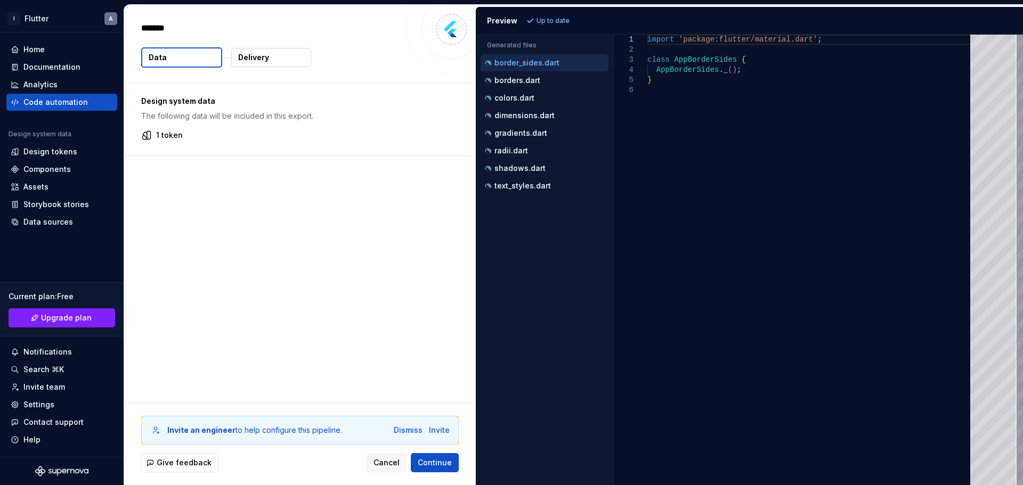
type textarea "*"
click at [538, 88] on div "borders.dart" at bounding box center [544, 80] width 128 height 17
click at [537, 99] on div "colors.dart" at bounding box center [546, 98] width 126 height 11
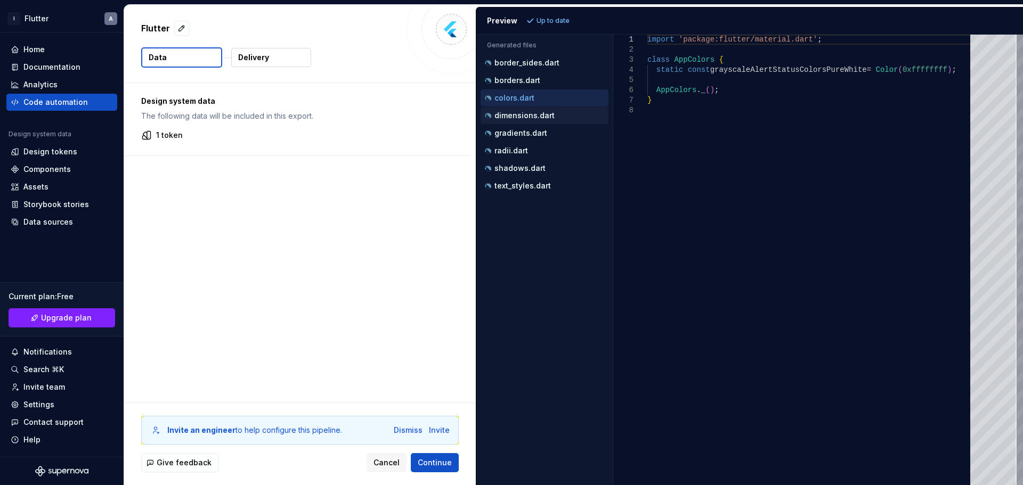
click at [537, 118] on p "dimensions.dart" at bounding box center [524, 115] width 60 height 9
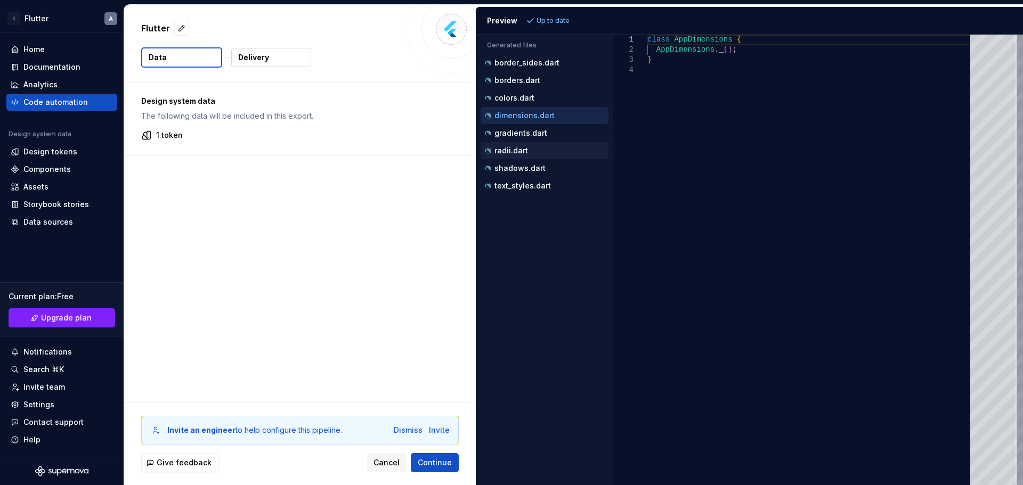
click at [537, 144] on div "radii.dart" at bounding box center [544, 150] width 128 height 17
click at [532, 152] on div "radii.dart" at bounding box center [546, 150] width 126 height 11
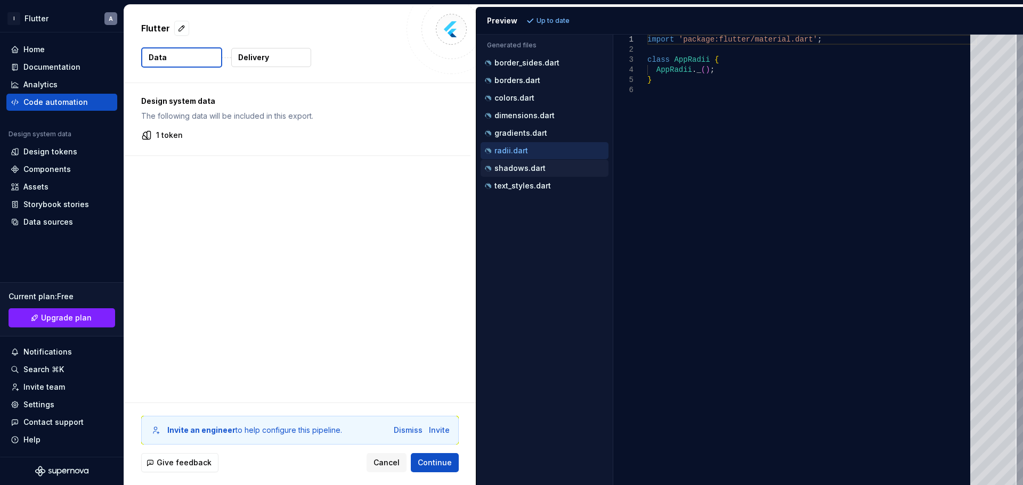
click at [531, 166] on p "shadows.dart" at bounding box center [519, 168] width 51 height 9
click at [530, 184] on p "text_styles.dart" at bounding box center [522, 186] width 56 height 9
click at [533, 170] on p "shadows.dart" at bounding box center [519, 168] width 51 height 9
click at [539, 64] on p "border_sides.dart" at bounding box center [526, 63] width 65 height 9
type textarea "**********"
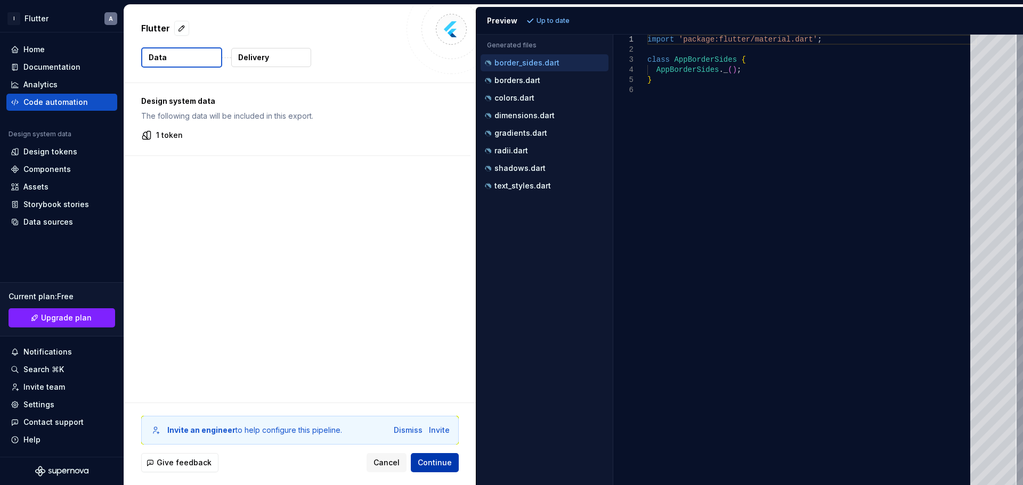
click at [437, 370] on span "Continue" at bounding box center [435, 462] width 34 height 11
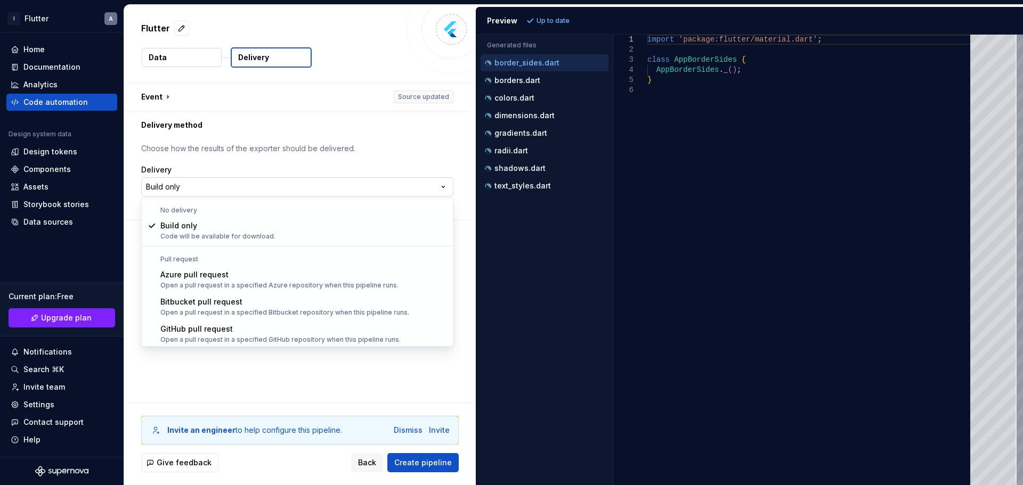
click at [171, 181] on html "**********" at bounding box center [511, 242] width 1023 height 485
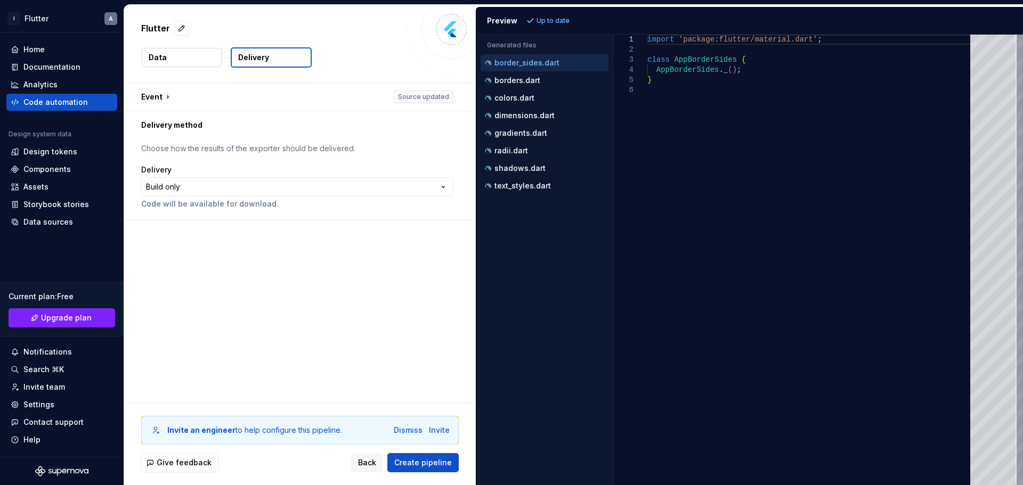
click at [818, 172] on html "**********" at bounding box center [511, 242] width 1023 height 485
click at [363, 189] on html "**********" at bounding box center [511, 242] width 1023 height 485
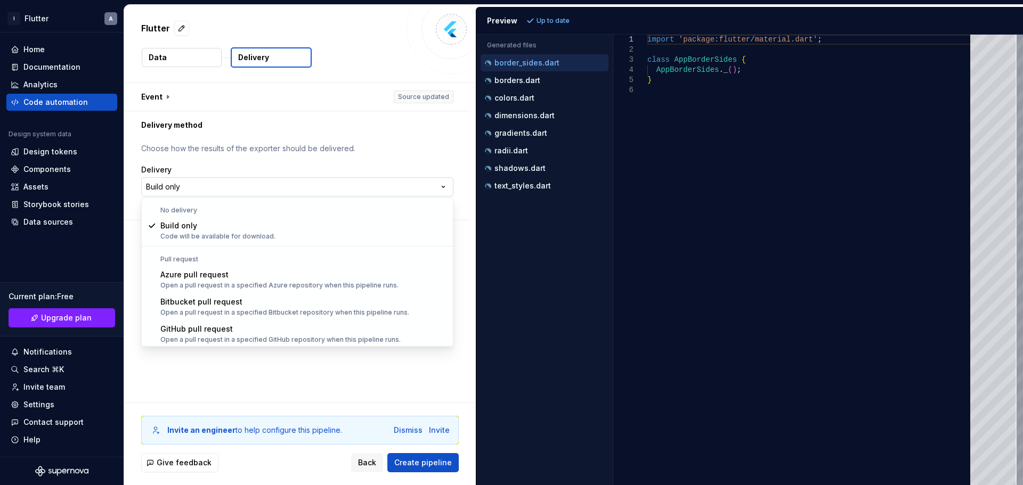
click at [363, 189] on html "**********" at bounding box center [511, 242] width 1023 height 485
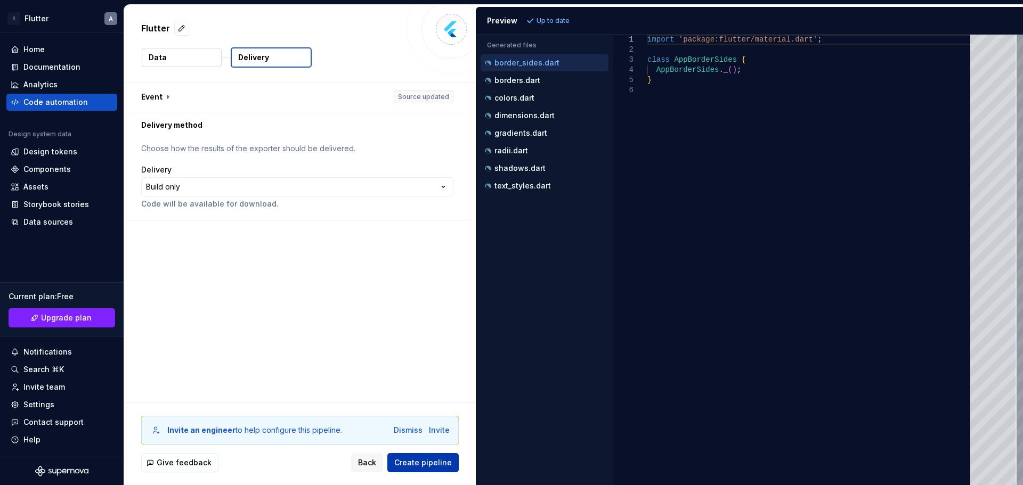
click at [428, 370] on span "Create pipeline" at bounding box center [423, 462] width 58 height 11
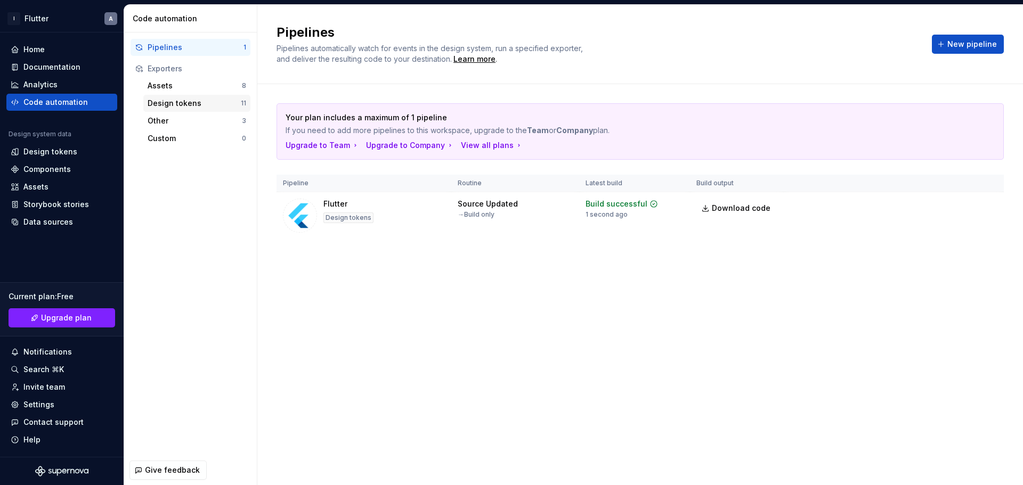
click at [202, 100] on div "Design tokens" at bounding box center [194, 103] width 93 height 11
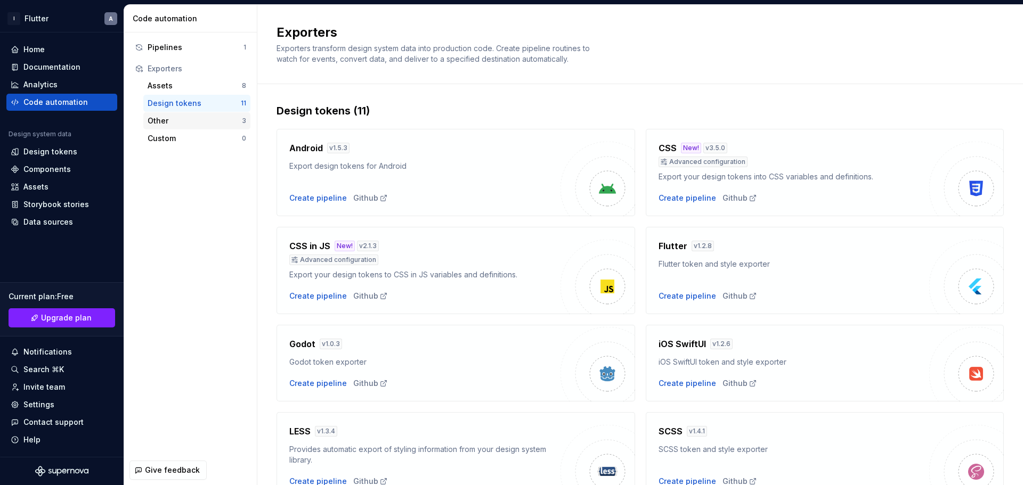
click at [224, 119] on div "Other" at bounding box center [195, 121] width 94 height 11
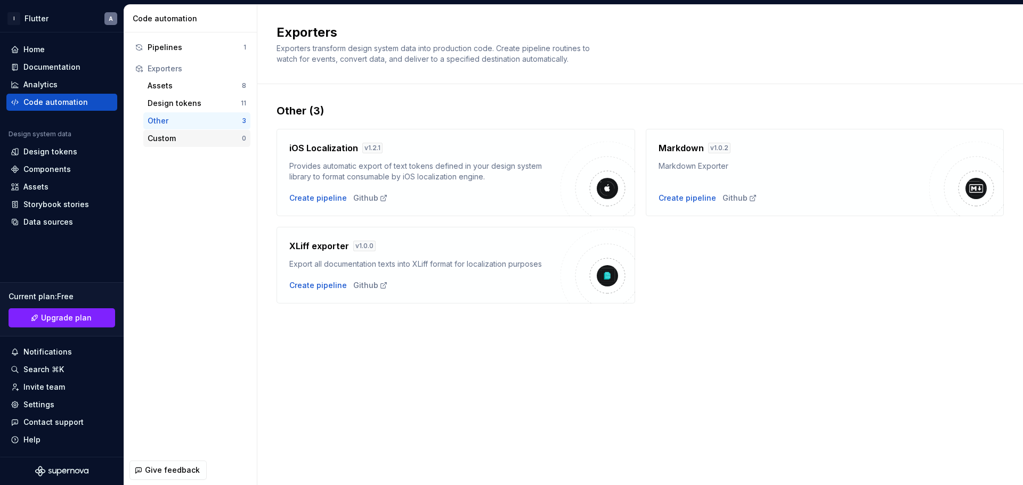
click at [206, 140] on div "Custom" at bounding box center [195, 138] width 94 height 11
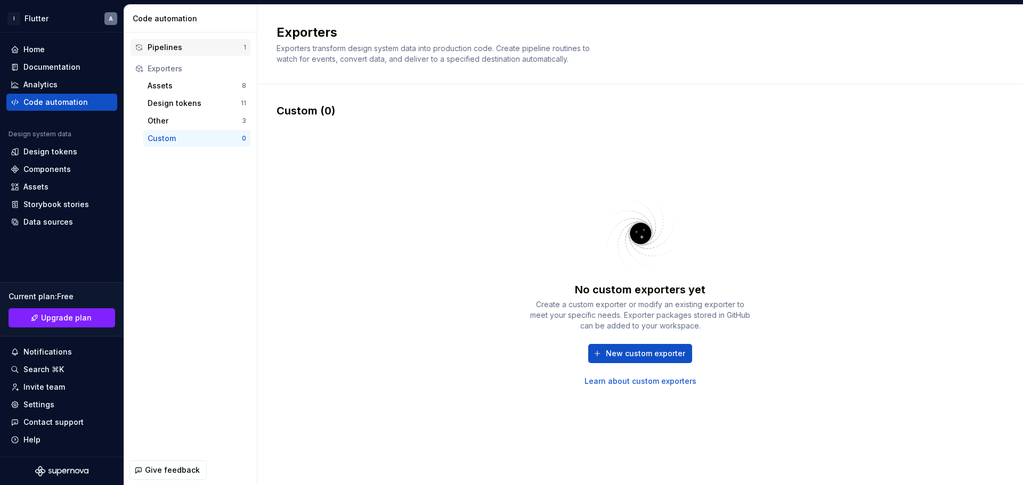
click at [207, 46] on div "Pipelines" at bounding box center [196, 47] width 96 height 11
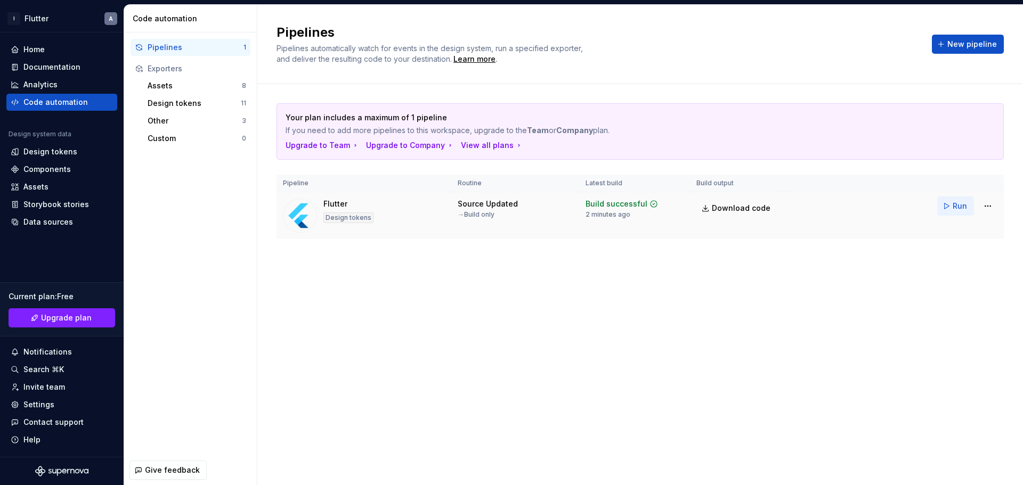
click at [818, 207] on button "Run" at bounding box center [955, 206] width 37 height 19
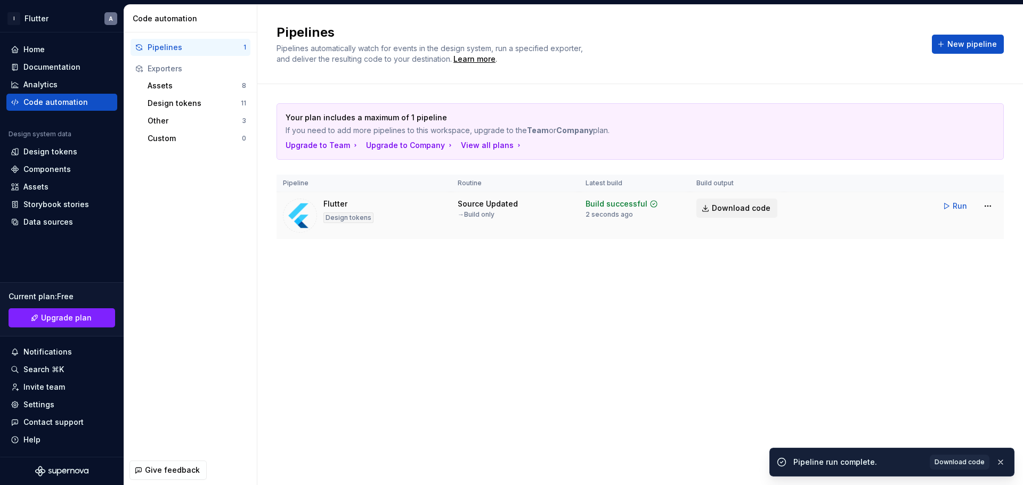
click at [726, 205] on span "Download code" at bounding box center [741, 208] width 59 height 11
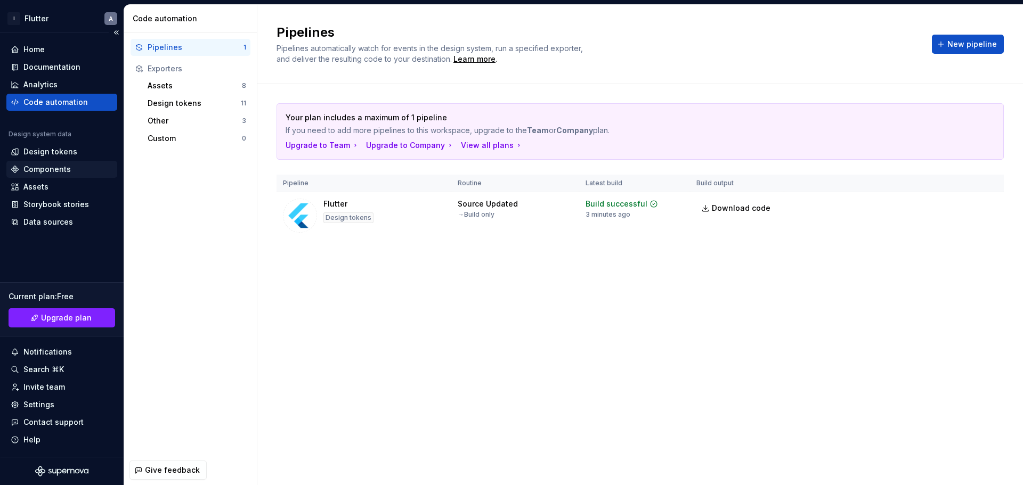
click at [72, 172] on div "Components" at bounding box center [62, 169] width 102 height 11
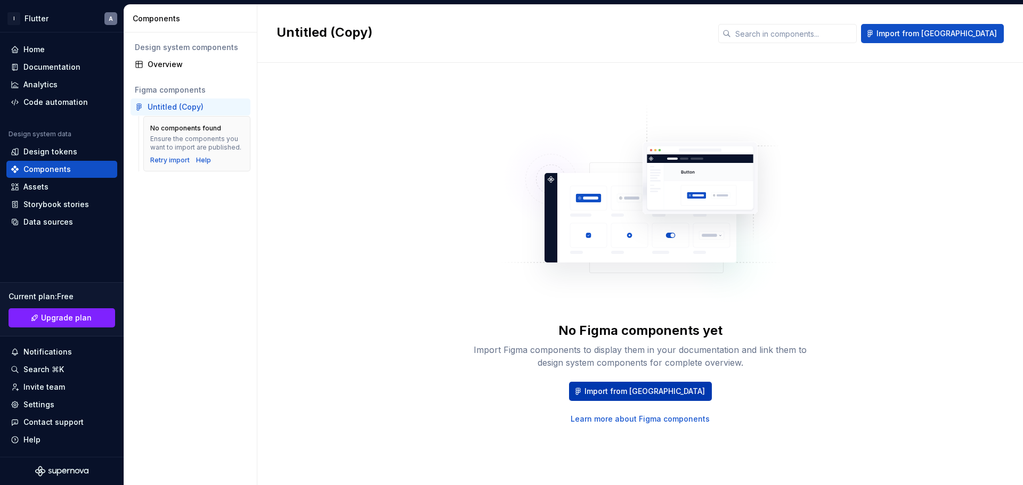
click at [648, 370] on span "Import from [GEOGRAPHIC_DATA]" at bounding box center [644, 391] width 120 height 11
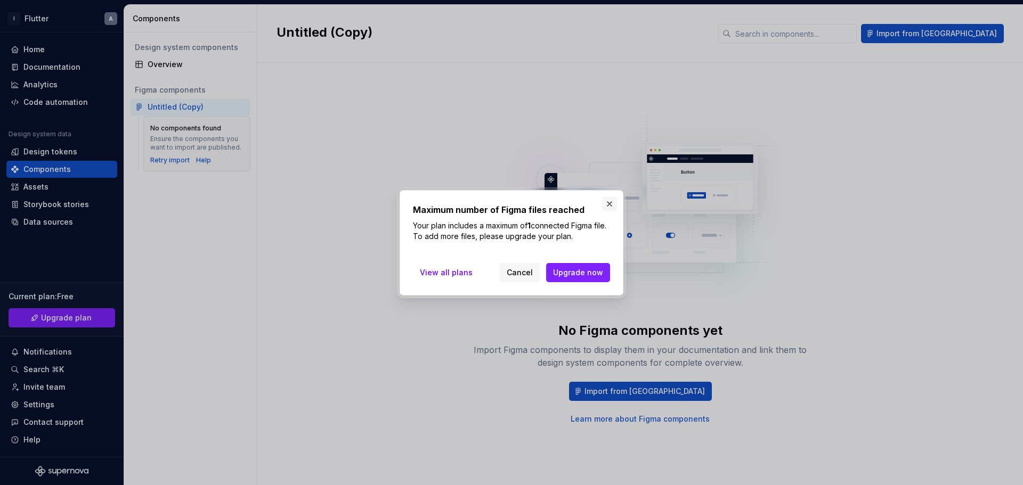
click at [607, 200] on button "button" at bounding box center [609, 204] width 15 height 15
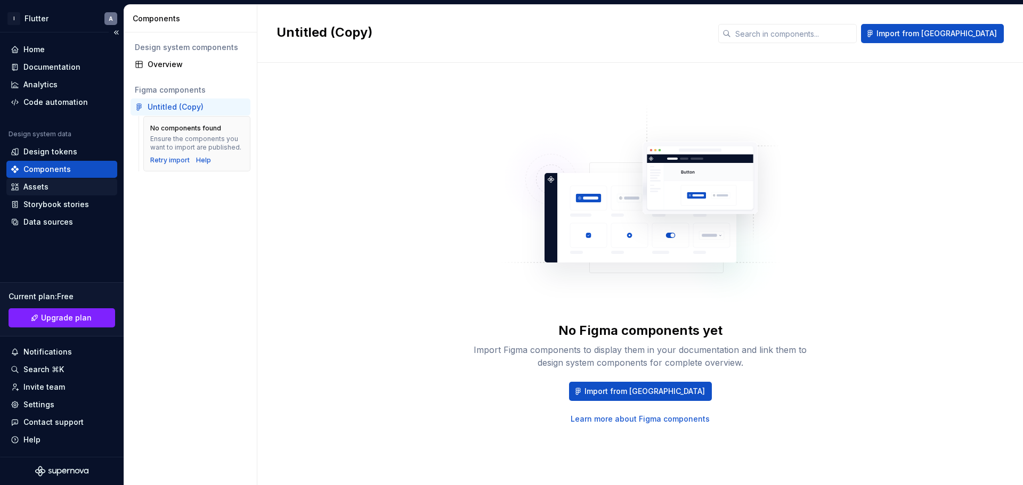
click at [42, 184] on div "Assets" at bounding box center [35, 187] width 25 height 11
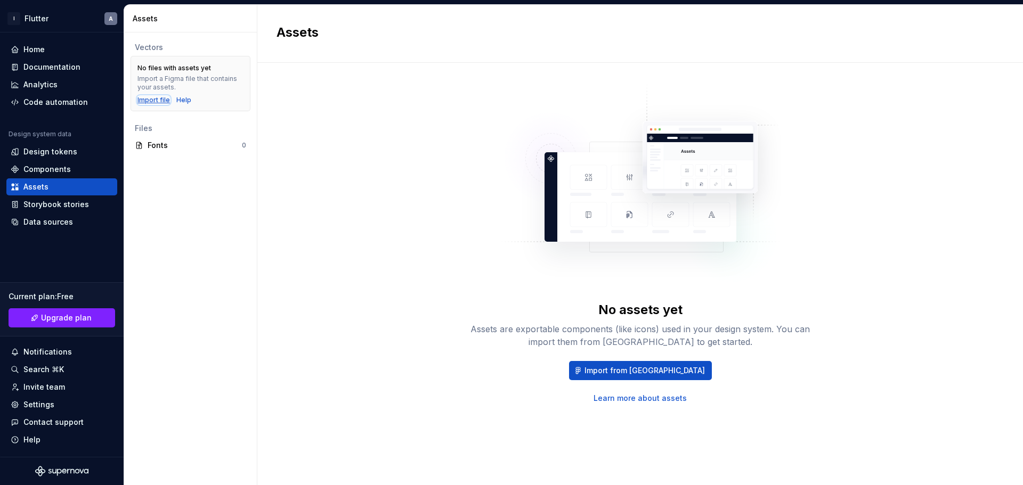
click at [152, 102] on div "Import file" at bounding box center [153, 100] width 32 height 9
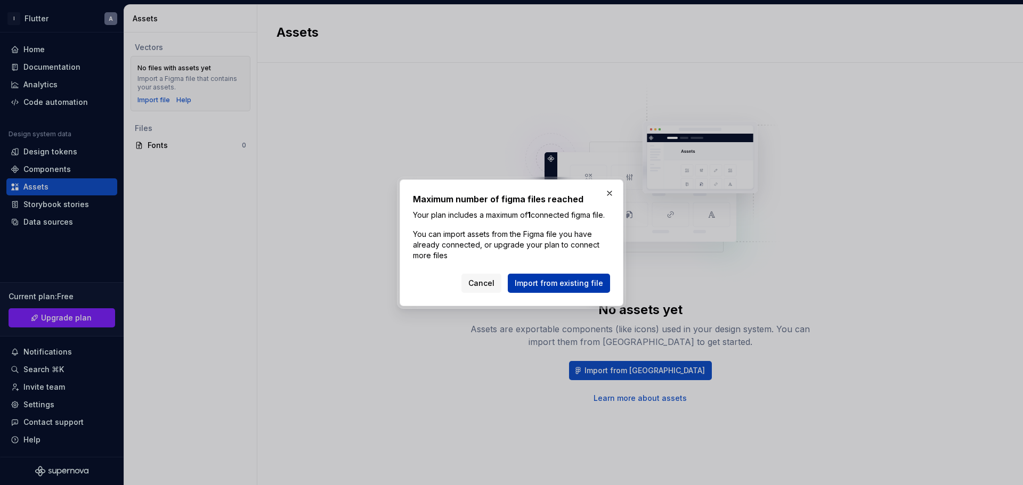
click at [549, 288] on span "Import from existing file" at bounding box center [558, 283] width 88 height 11
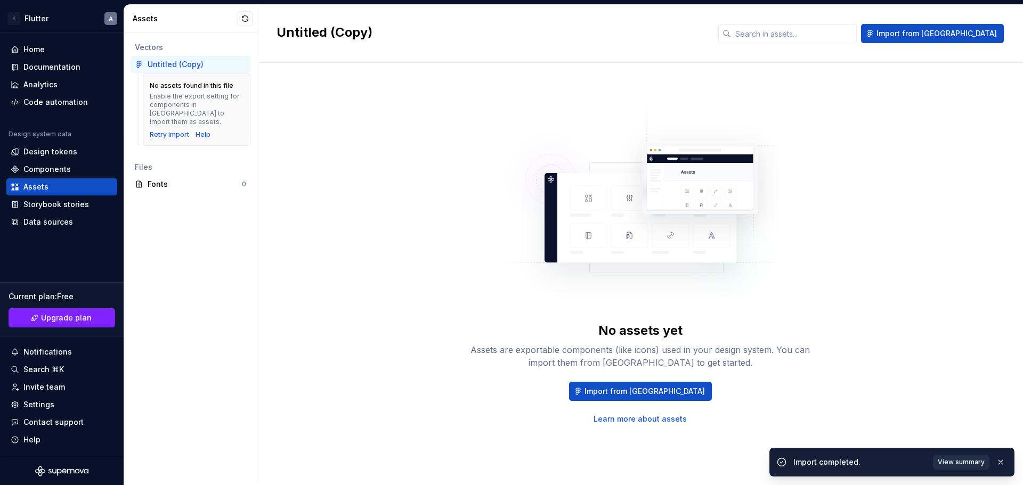
click at [818, 370] on span "View summary" at bounding box center [960, 462] width 47 height 9
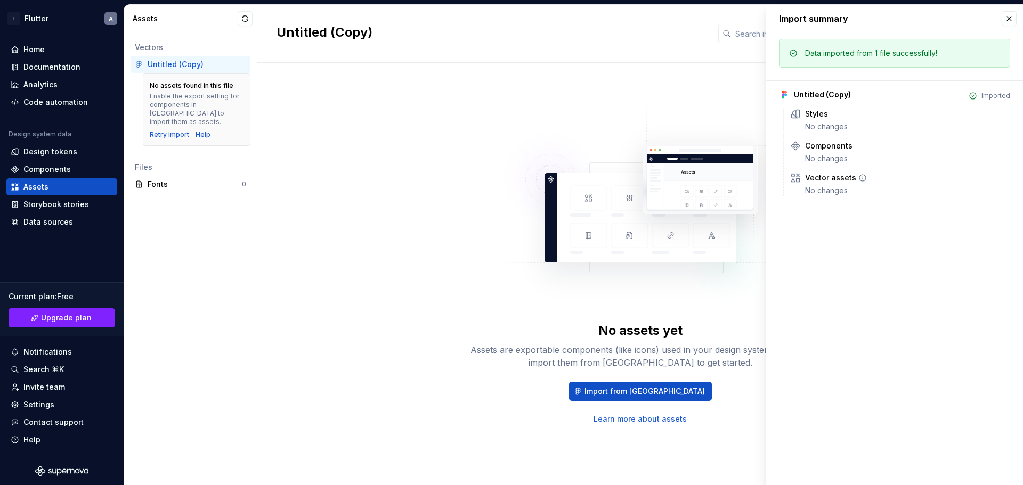
click at [818, 187] on div "No changes" at bounding box center [907, 190] width 205 height 11
click at [812, 107] on div "Untitled (Copy) Imported Styles No changes Components No changes Vector assets …" at bounding box center [894, 138] width 231 height 116
click at [818, 119] on div "Styles" at bounding box center [907, 114] width 205 height 11
click at [818, 130] on div "No changes" at bounding box center [907, 126] width 205 height 11
click at [818, 148] on div "Components" at bounding box center [828, 146] width 47 height 11
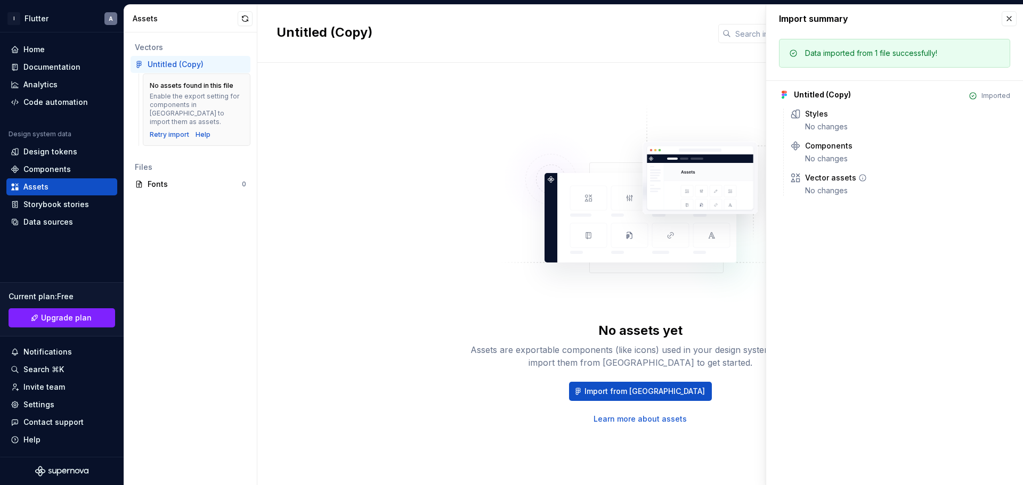
click at [818, 193] on div "No changes" at bounding box center [907, 190] width 205 height 11
click at [557, 123] on img at bounding box center [640, 209] width 280 height 213
click at [818, 13] on button "button" at bounding box center [1008, 18] width 15 height 15
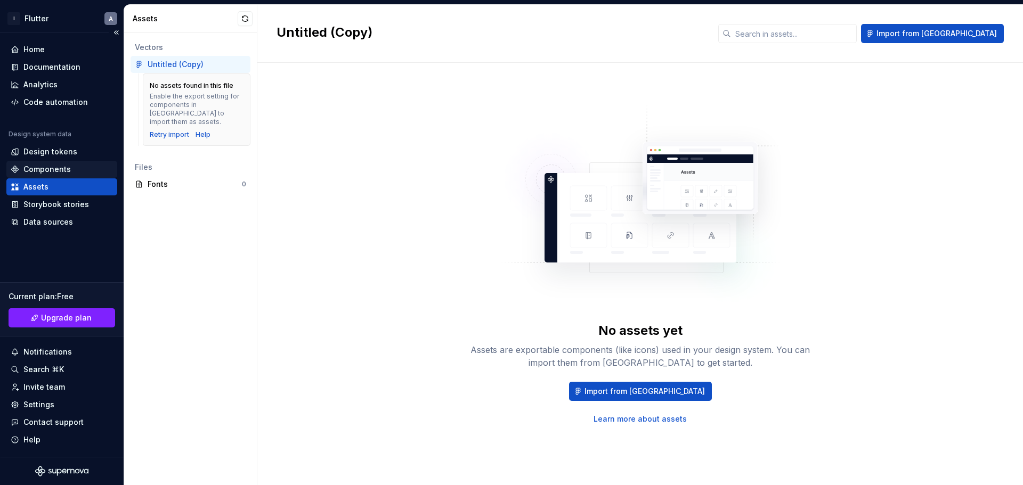
click at [29, 173] on div "Components" at bounding box center [46, 169] width 47 height 11
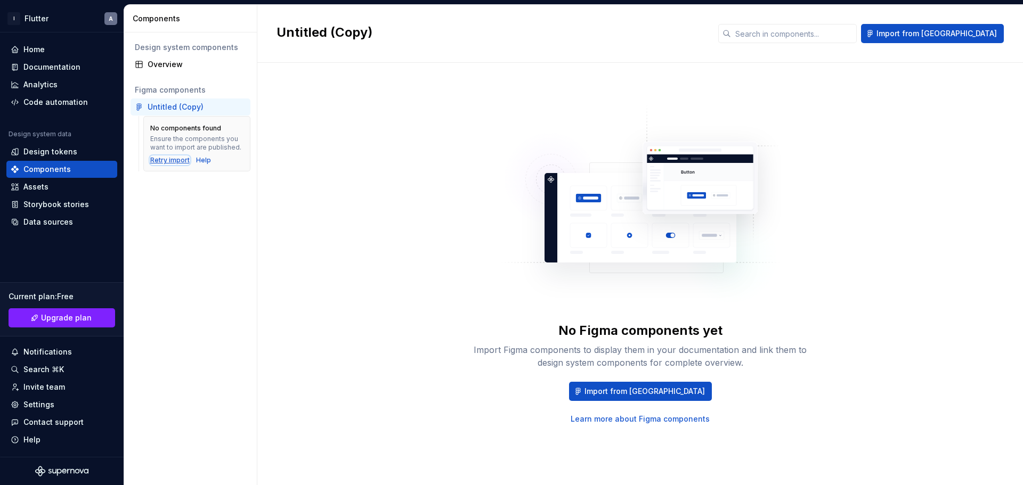
click at [162, 160] on div "Retry import" at bounding box center [169, 160] width 39 height 9
click at [73, 226] on div "Data sources" at bounding box center [62, 222] width 102 height 11
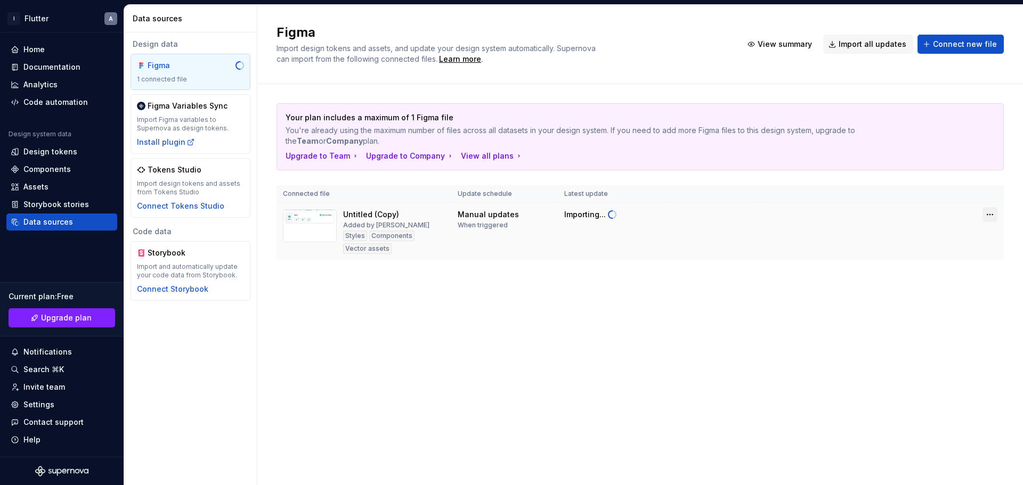
click at [818, 216] on html "I Flutter A Home Documentation Analytics Code automation Design system data Des…" at bounding box center [511, 242] width 1023 height 485
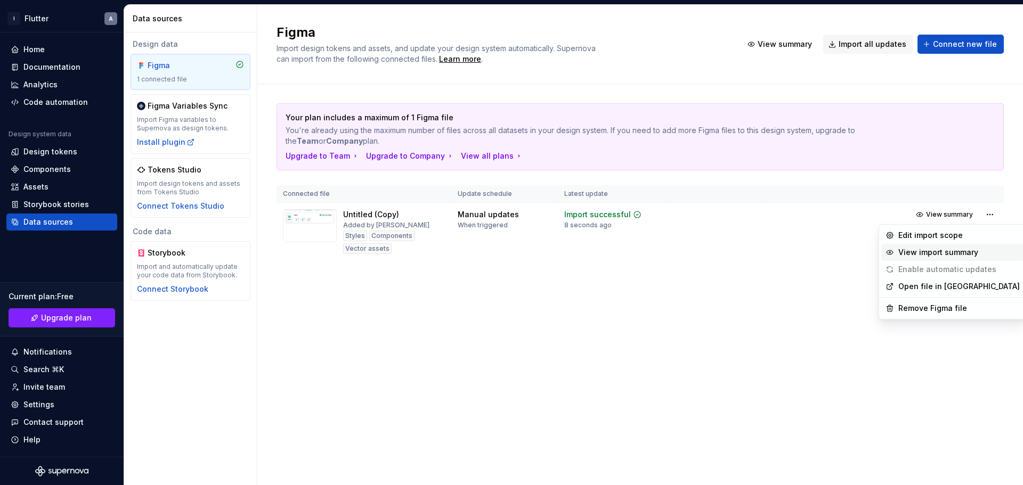
click at [818, 253] on div "View import summary" at bounding box center [958, 252] width 121 height 11
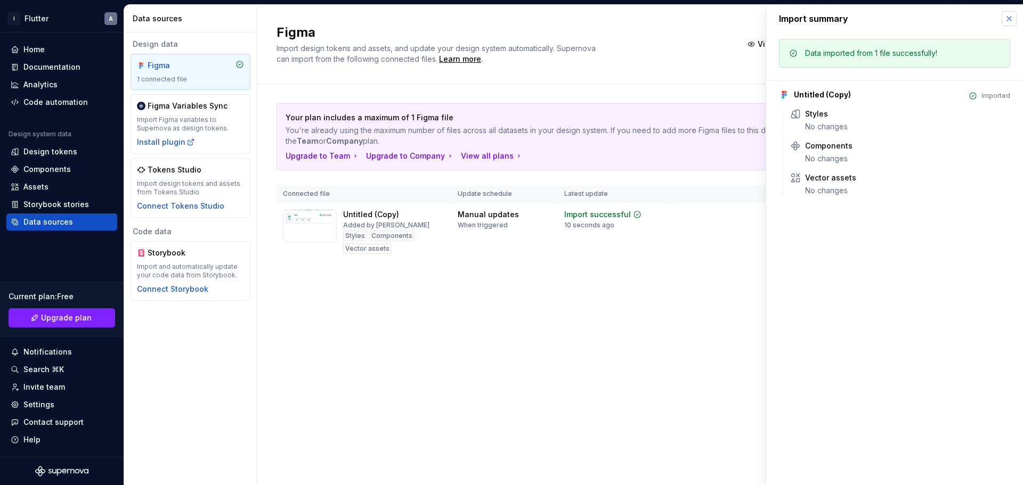
click at [818, 20] on button "button" at bounding box center [1008, 18] width 15 height 15
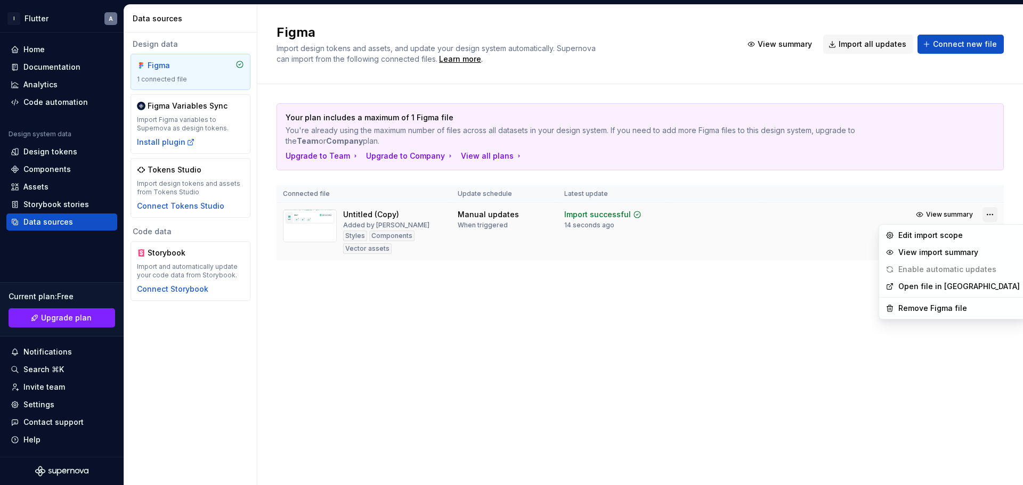
click at [818, 216] on html "I Flutter A Home Documentation Analytics Code automation Design system data Des…" at bounding box center [511, 242] width 1023 height 485
click at [818, 291] on link "Open file in [GEOGRAPHIC_DATA]" at bounding box center [958, 286] width 121 height 11
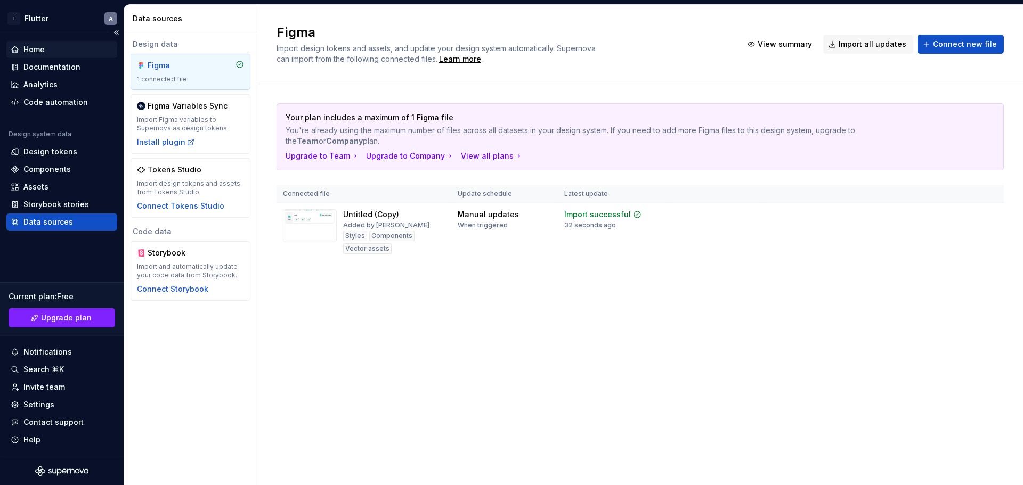
click at [70, 53] on div "Home" at bounding box center [62, 49] width 102 height 11
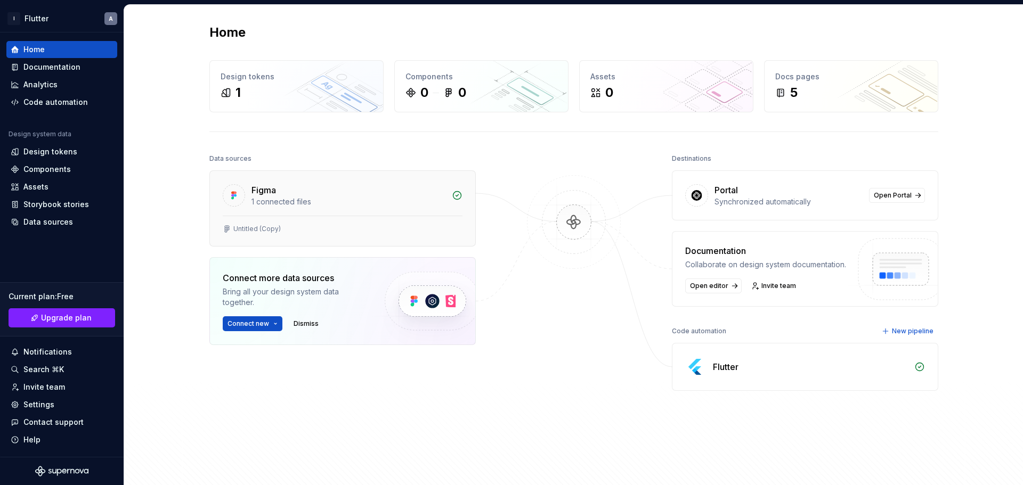
click at [306, 198] on div "1 connected files" at bounding box center [348, 202] width 194 height 11
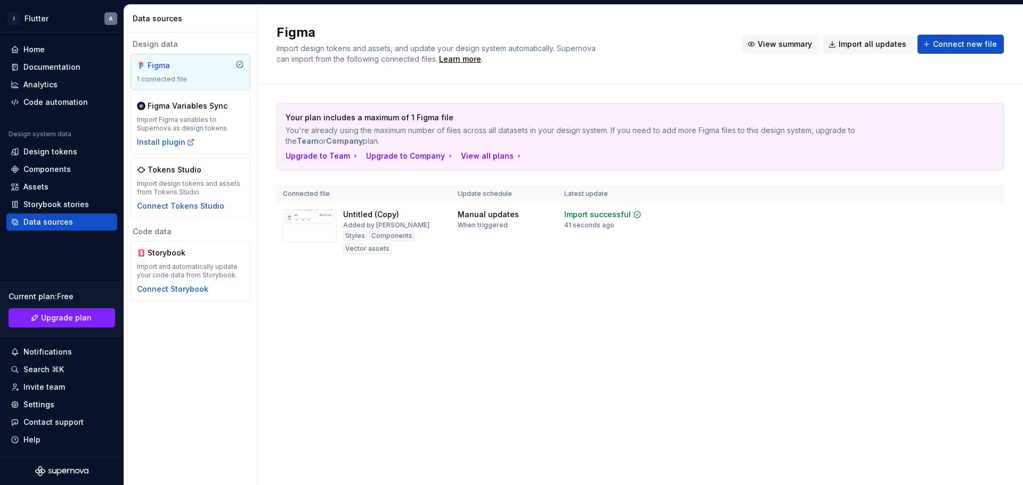
click at [787, 40] on span "View summary" at bounding box center [784, 44] width 54 height 11
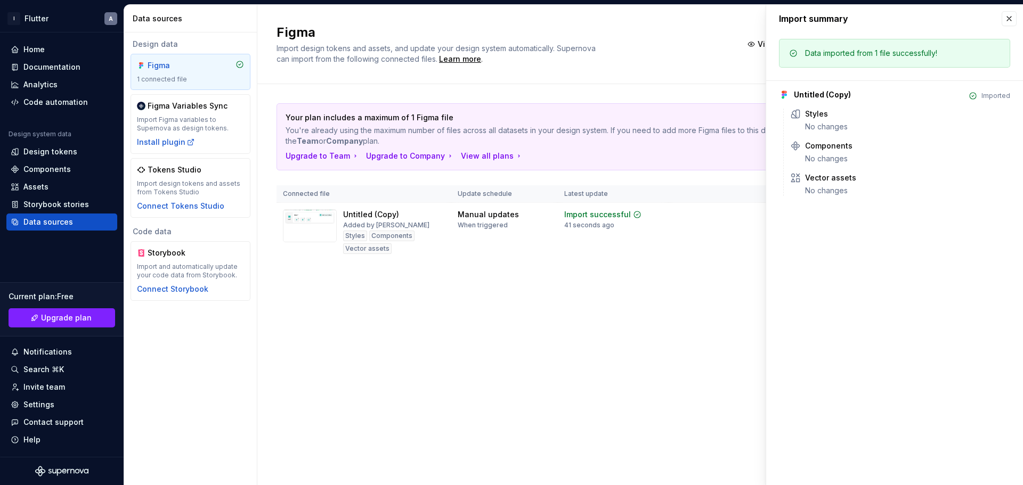
click at [661, 43] on div "Figma Import design tokens and assets, and update your design system automatica…" at bounding box center [502, 44] width 453 height 40
click at [67, 205] on div "Storybook stories" at bounding box center [56, 204] width 66 height 11
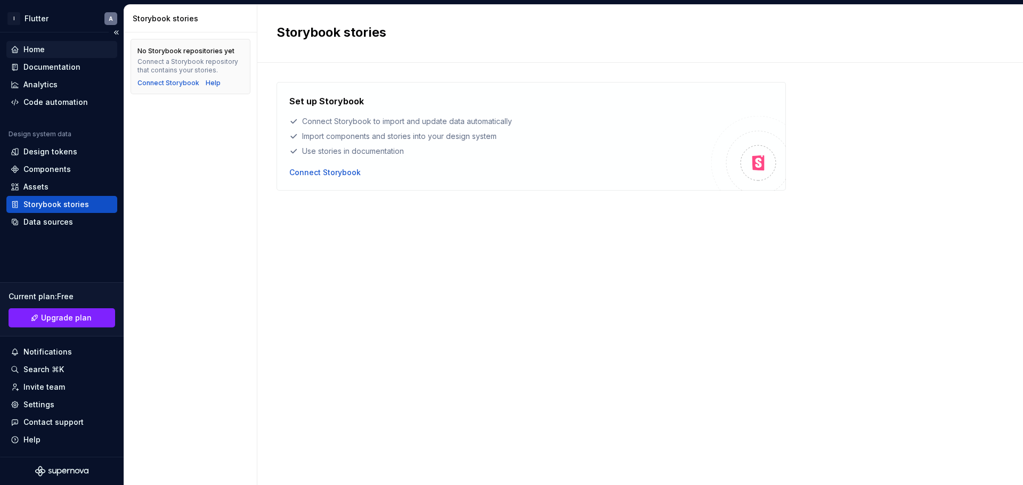
click at [62, 46] on div "Home" at bounding box center [62, 49] width 102 height 11
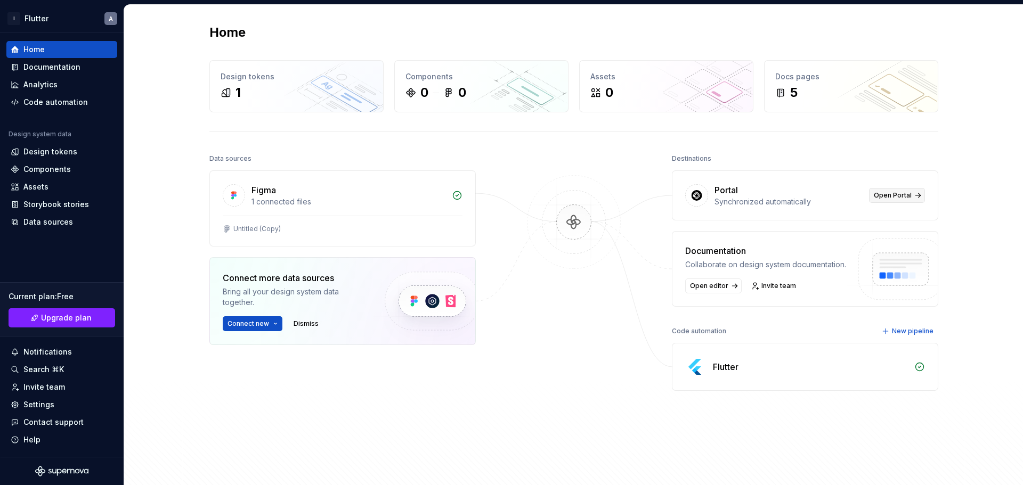
click at [818, 201] on link "Open Portal" at bounding box center [897, 195] width 56 height 15
click at [66, 103] on div "Code automation" at bounding box center [55, 102] width 64 height 11
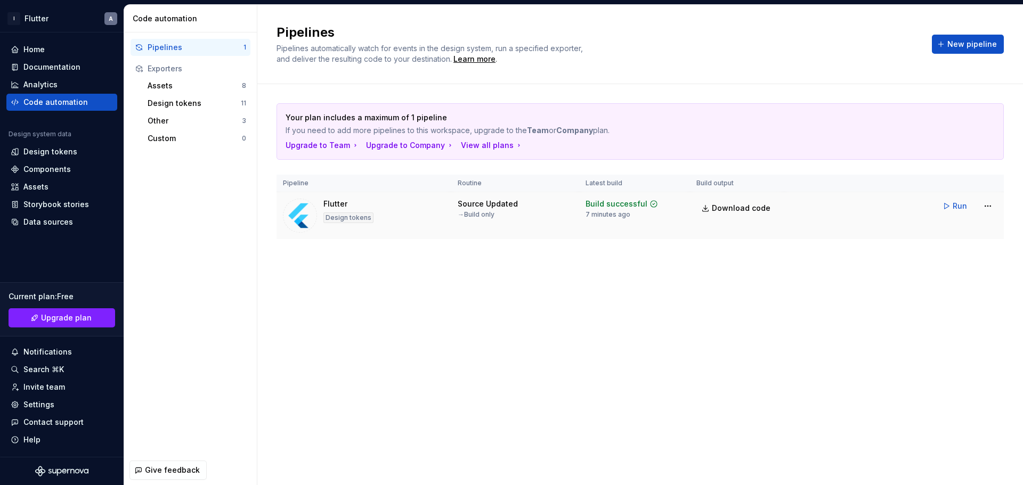
click at [472, 218] on div "→ Build only" at bounding box center [475, 214] width 37 height 9
click at [299, 215] on img at bounding box center [300, 216] width 34 height 34
click at [187, 80] on div "Assets 8" at bounding box center [196, 85] width 107 height 17
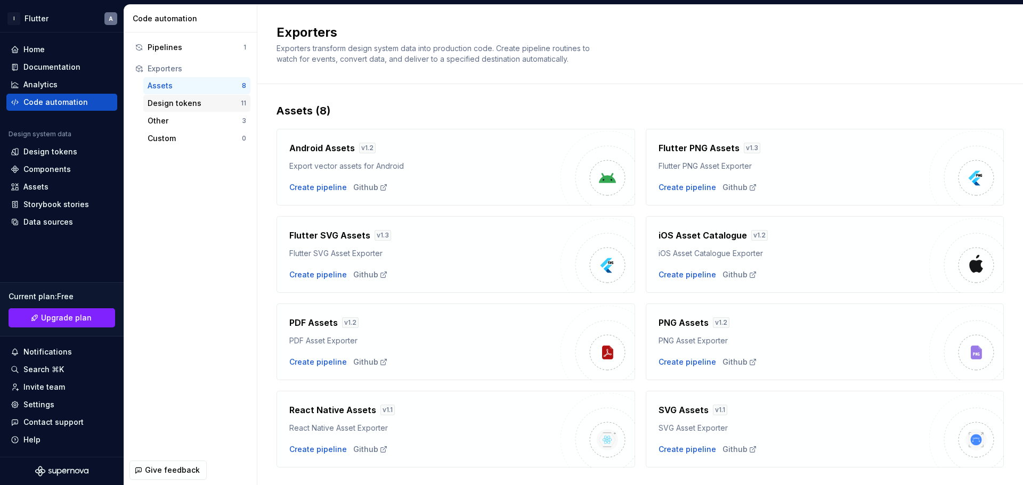
click at [209, 103] on div "Design tokens" at bounding box center [194, 103] width 93 height 11
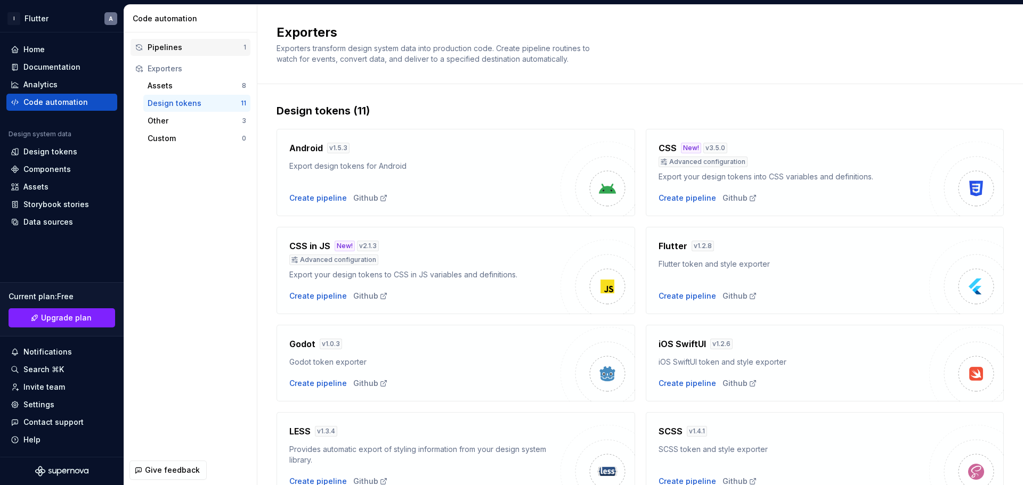
click at [198, 54] on div "Pipelines 1" at bounding box center [190, 47] width 120 height 17
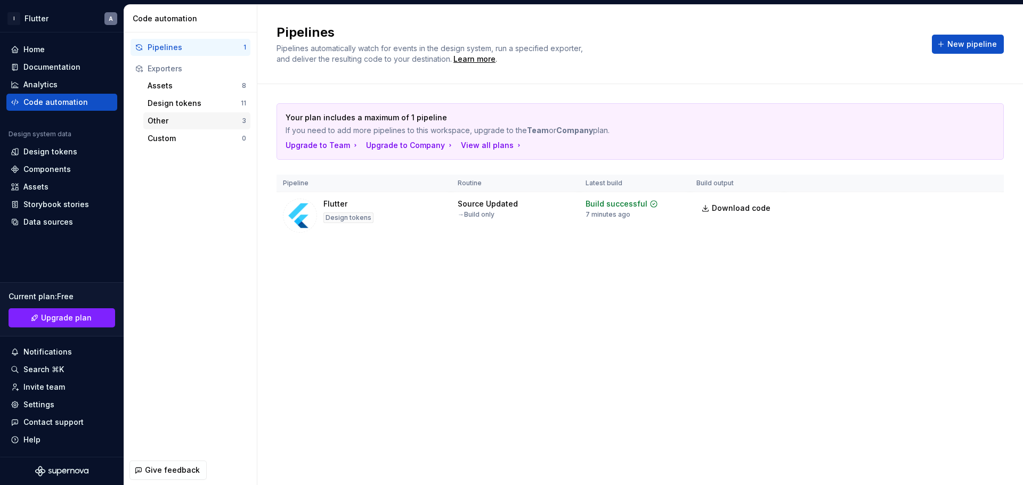
click at [231, 124] on div "Other" at bounding box center [195, 121] width 94 height 11
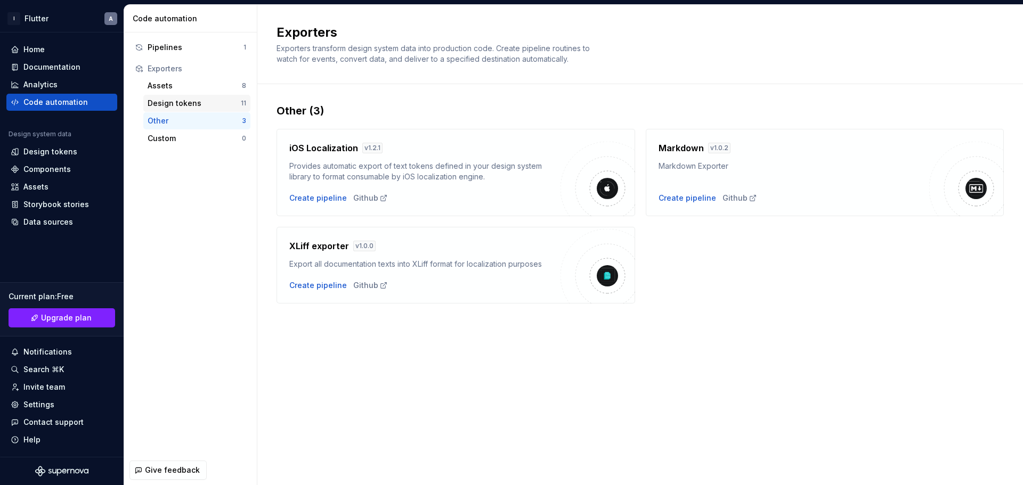
click at [219, 100] on div "Design tokens" at bounding box center [194, 103] width 93 height 11
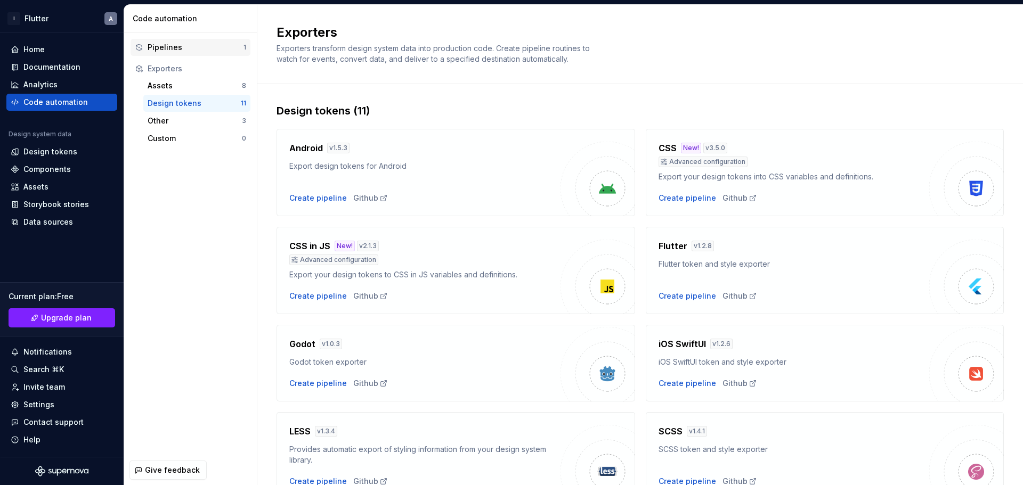
click at [238, 48] on div "Pipelines" at bounding box center [196, 47] width 96 height 11
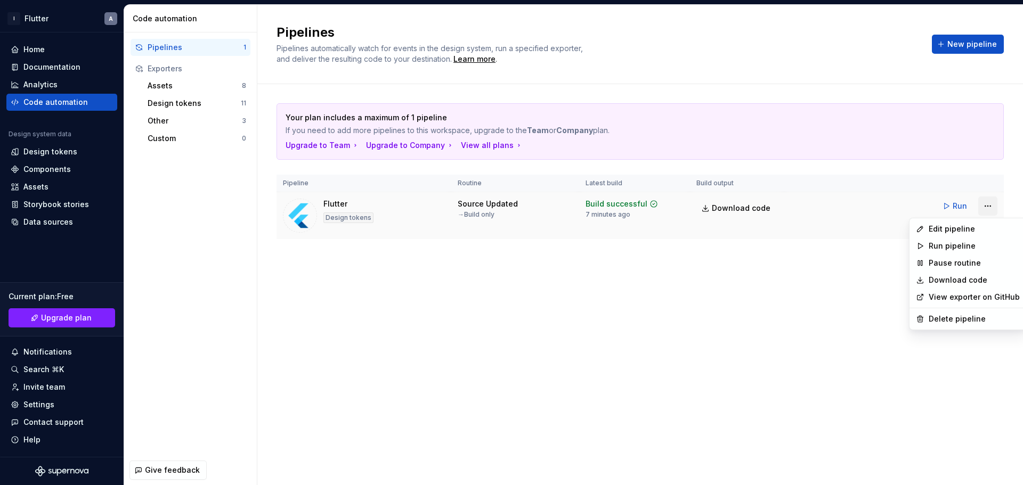
click at [818, 207] on html "I Flutter A Home Documentation Analytics Code automation Design system data Des…" at bounding box center [511, 242] width 1023 height 485
click at [818, 230] on div "Edit pipeline" at bounding box center [973, 229] width 91 height 11
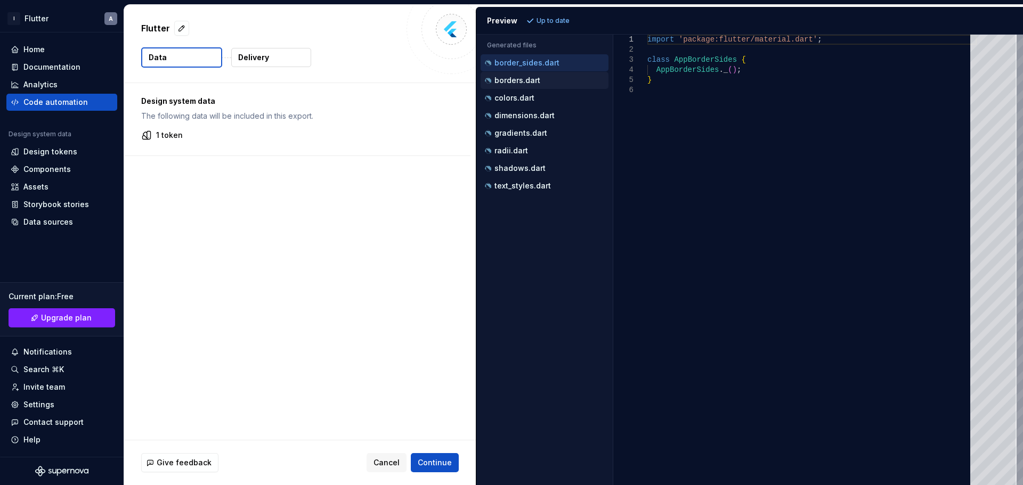
click at [549, 87] on div "borders.dart" at bounding box center [544, 80] width 128 height 17
click at [513, 96] on p "colors.dart" at bounding box center [514, 98] width 40 height 9
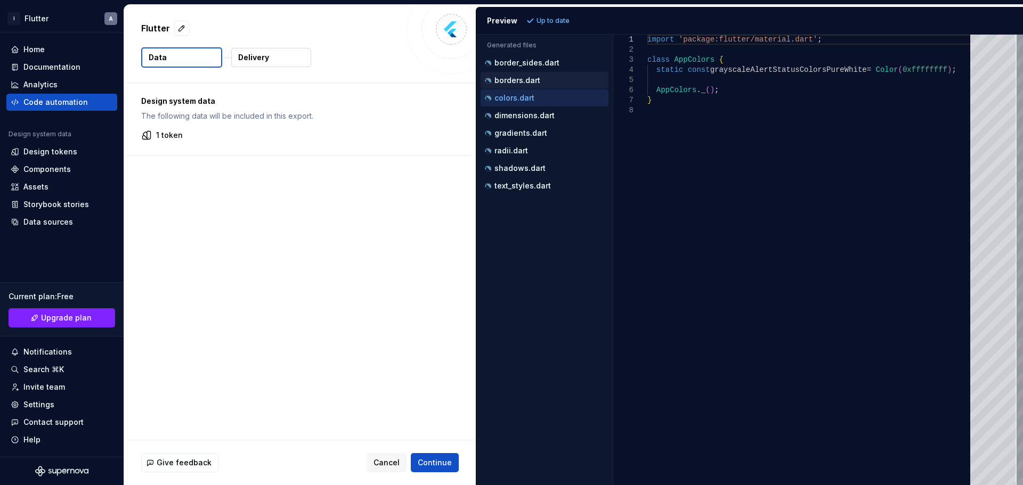
click at [516, 81] on p "borders.dart" at bounding box center [517, 80] width 46 height 9
click at [516, 114] on p "dimensions.dart" at bounding box center [524, 115] width 60 height 9
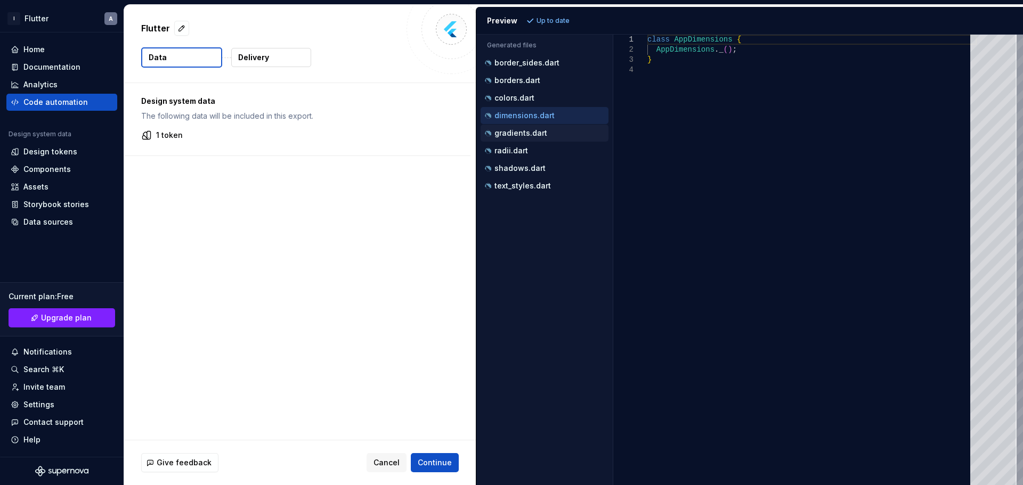
click at [521, 130] on p "gradients.dart" at bounding box center [520, 133] width 53 height 9
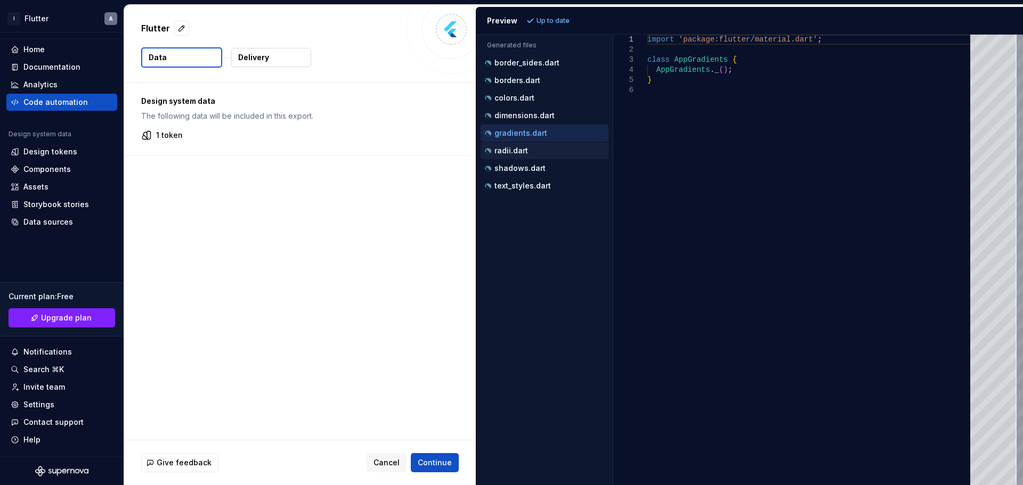
click at [524, 159] on div "radii.dart" at bounding box center [544, 150] width 128 height 17
click at [526, 169] on p "shadows.dart" at bounding box center [519, 168] width 51 height 9
click at [532, 187] on p "text_styles.dart" at bounding box center [522, 186] width 56 height 9
type textarea "**********"
click at [274, 56] on button "Delivery" at bounding box center [271, 57] width 80 height 19
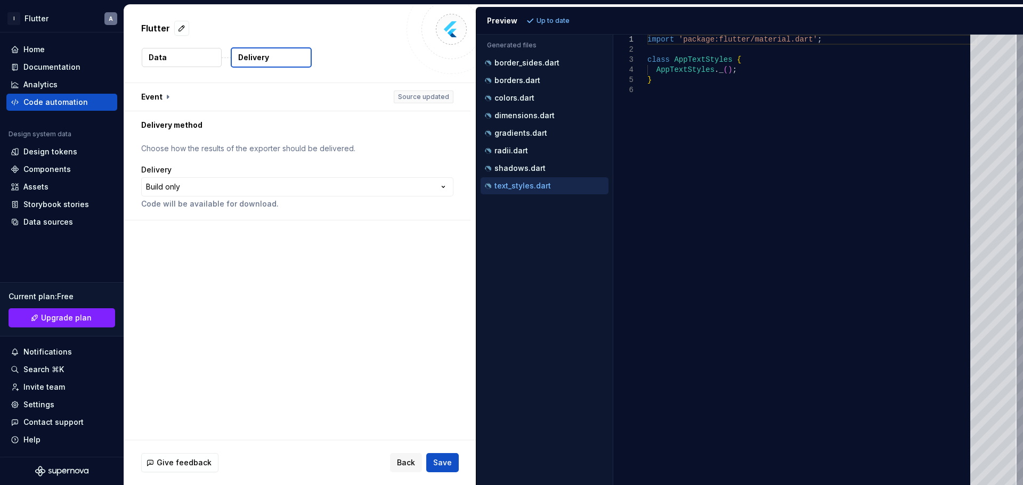
click at [165, 55] on p "Data" at bounding box center [158, 57] width 18 height 11
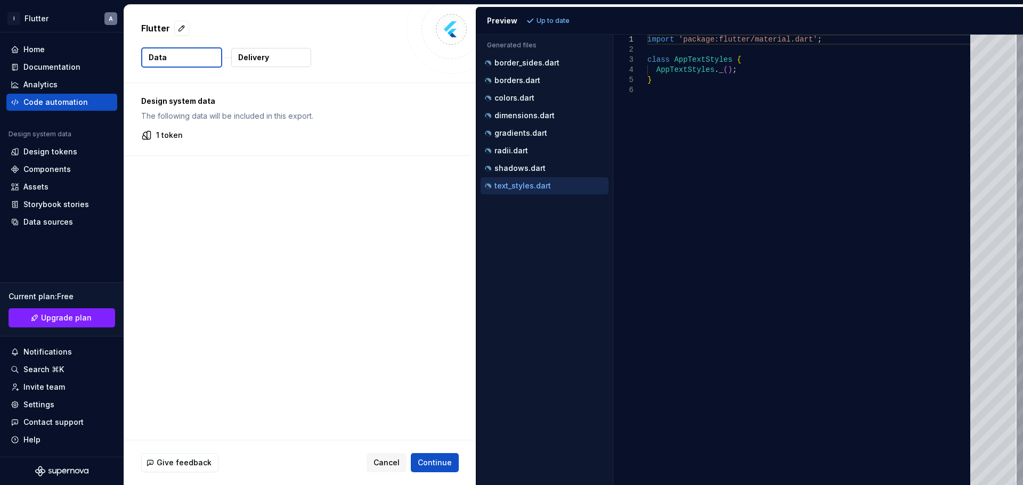
click at [285, 55] on button "Delivery" at bounding box center [271, 57] width 80 height 19
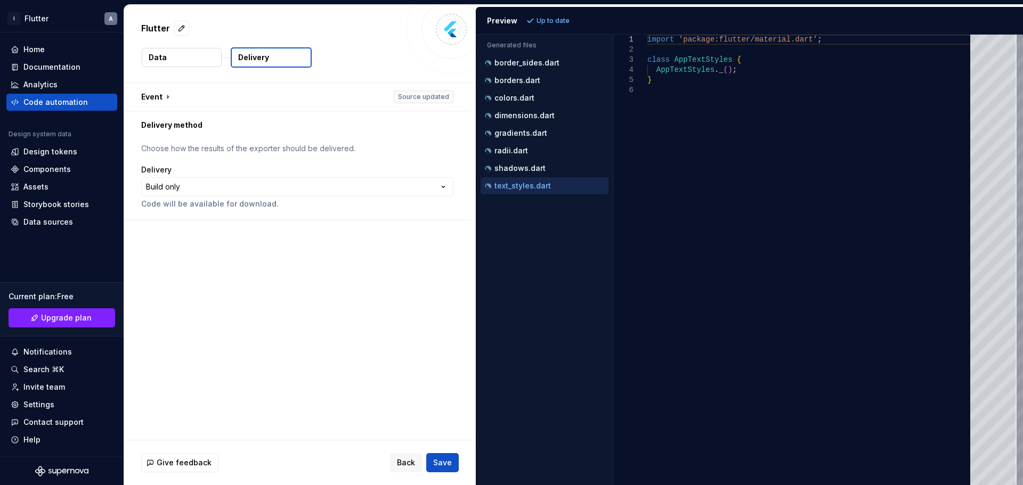
click at [200, 53] on button "Data" at bounding box center [182, 57] width 80 height 19
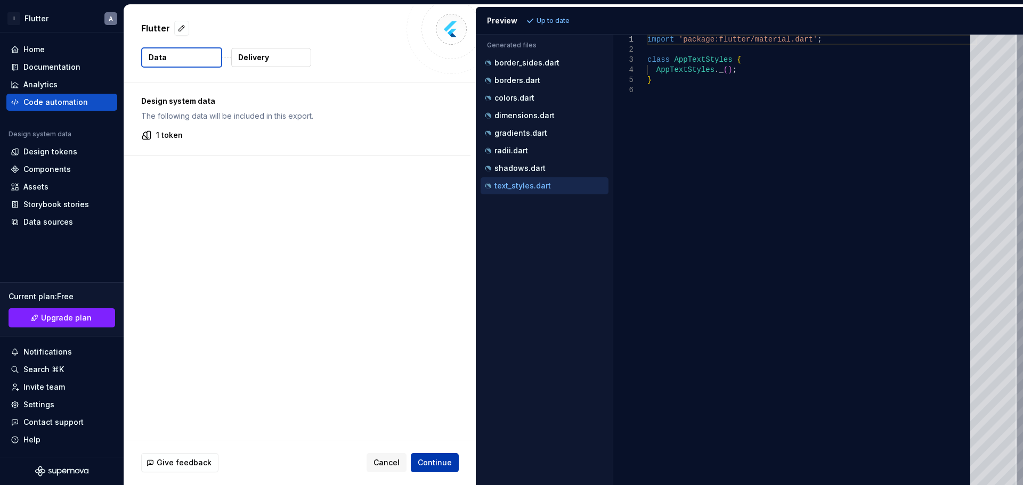
click at [430, 370] on span "Continue" at bounding box center [435, 462] width 34 height 11
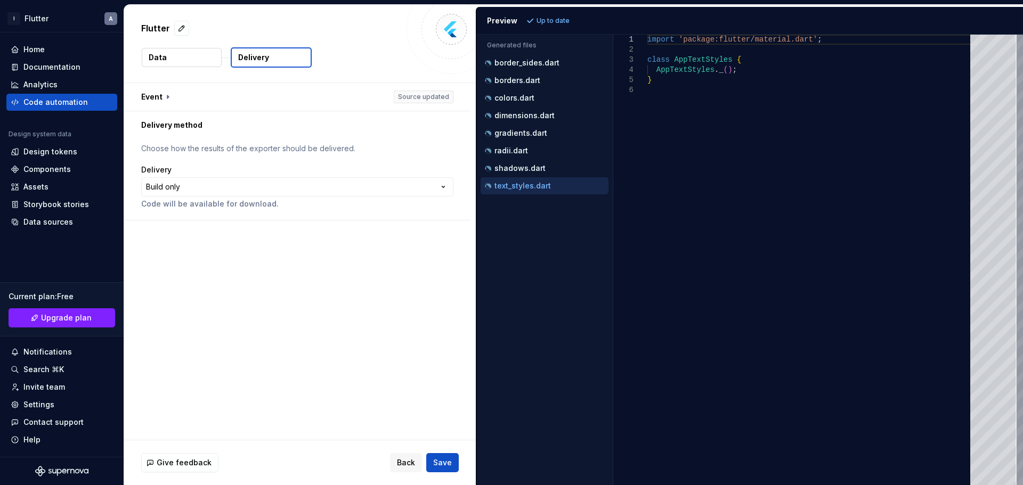
click at [444, 370] on span "Save" at bounding box center [442, 462] width 19 height 11
click at [420, 182] on html "**********" at bounding box center [511, 242] width 1023 height 485
